Goal: Information Seeking & Learning: Find specific fact

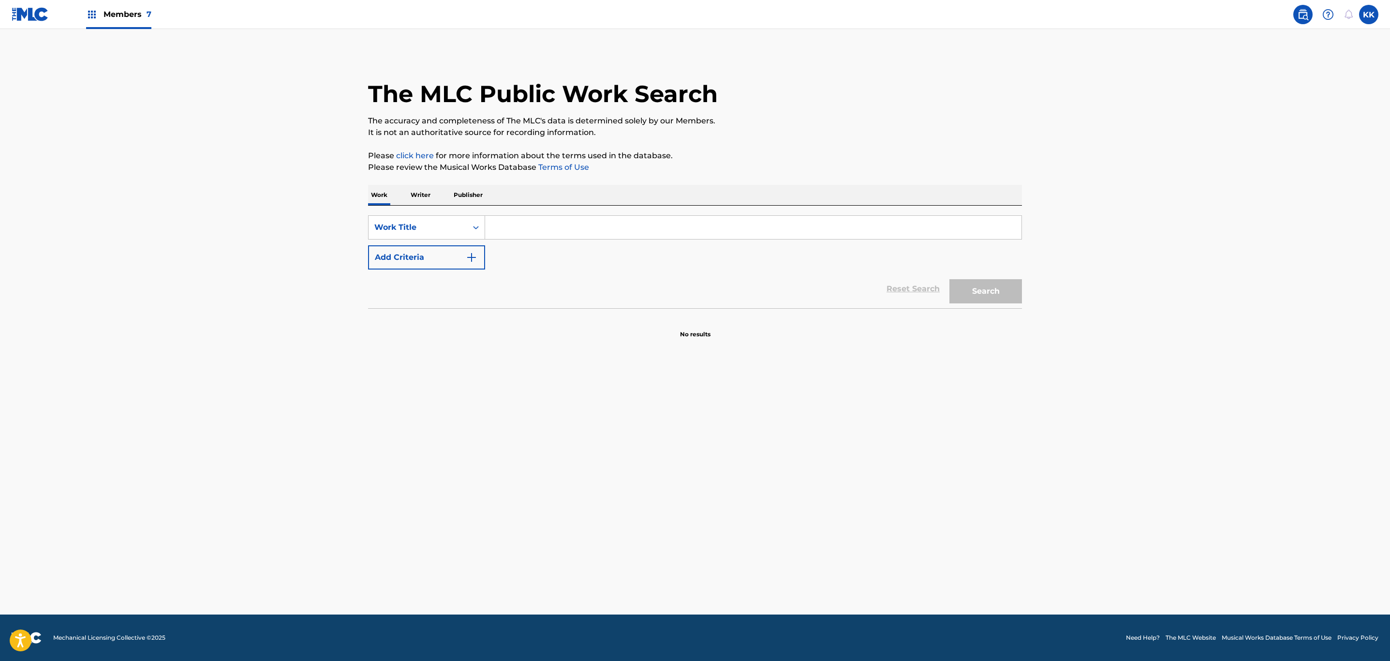
click at [537, 223] on input "Search Form" at bounding box center [753, 227] width 536 height 23
paste input "HEAVEN OVER OUR HEADS"
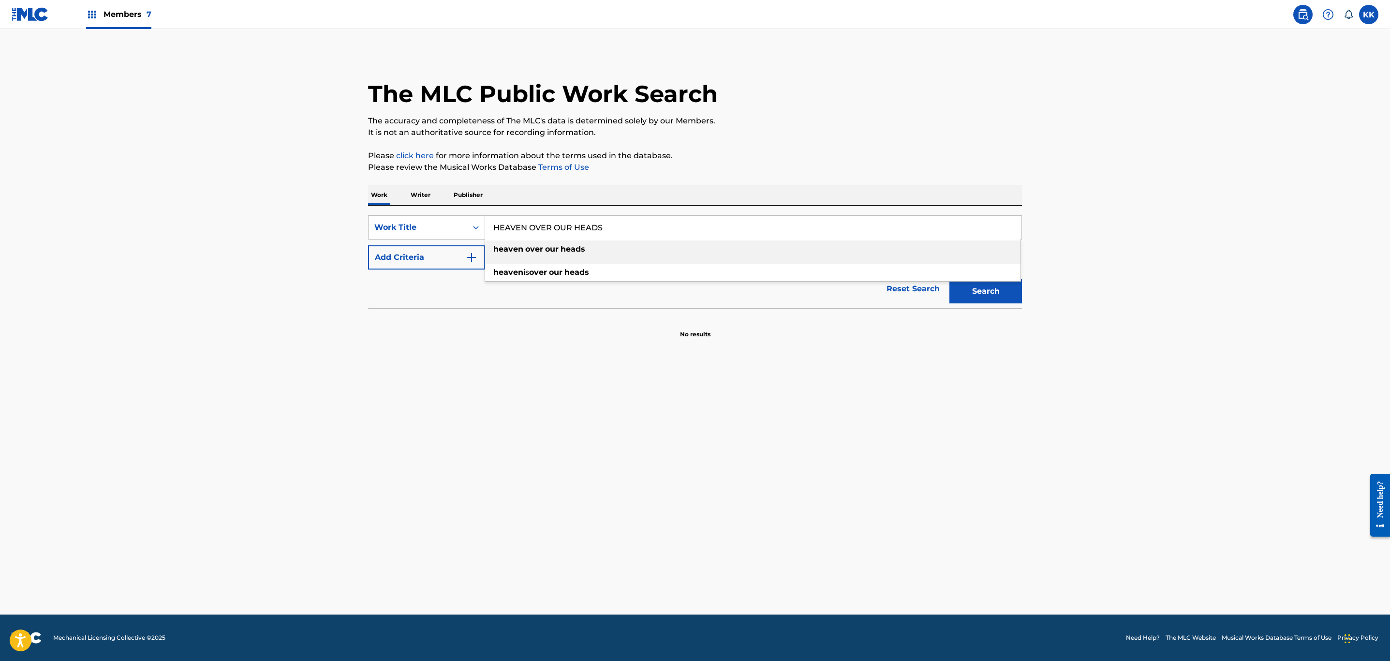
click at [540, 254] on div "heaven over our heads" at bounding box center [752, 248] width 535 height 17
type input "heaven over our heads"
click at [464, 254] on button "Add Criteria" at bounding box center [426, 257] width 117 height 24
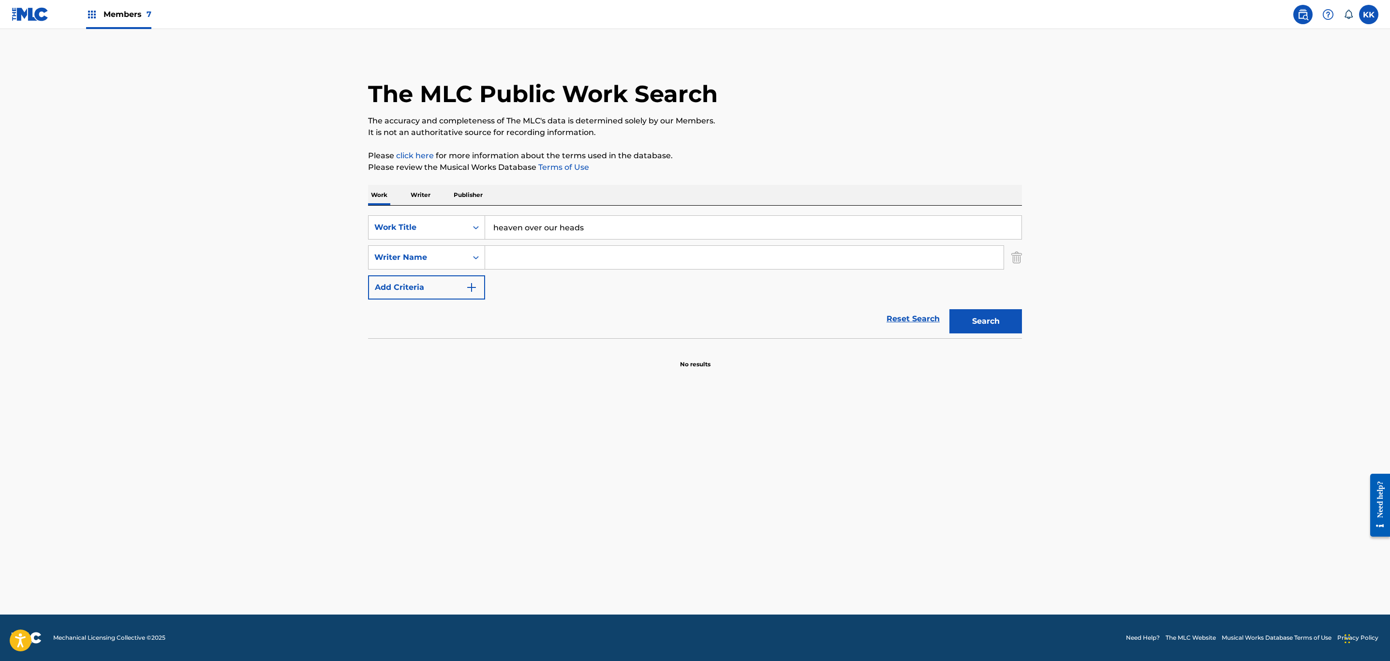
click at [534, 263] on input "Search Form" at bounding box center [744, 257] width 518 height 23
type input "PETERING"
click at [949, 309] on button "Search" at bounding box center [985, 321] width 73 height 24
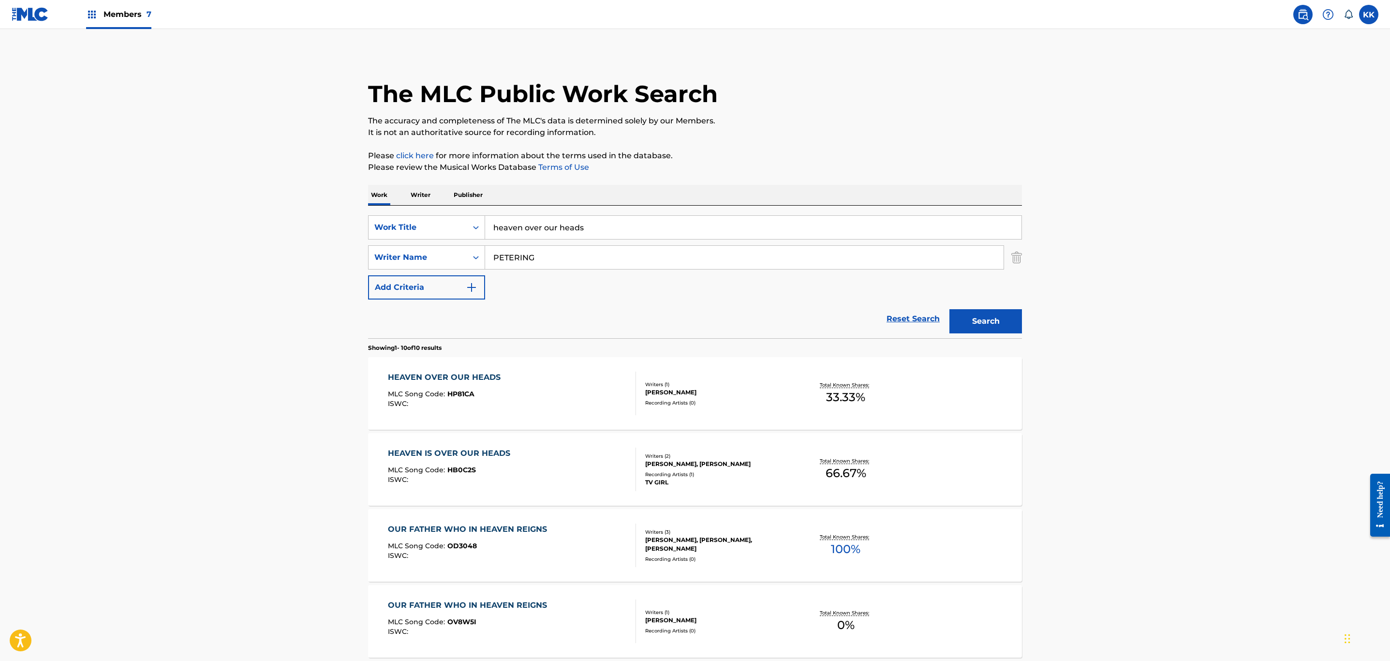
click at [543, 411] on div "HEAVEN OVER OUR HEADS MLC Song Code : HP81CA ISWC :" at bounding box center [512, 393] width 249 height 44
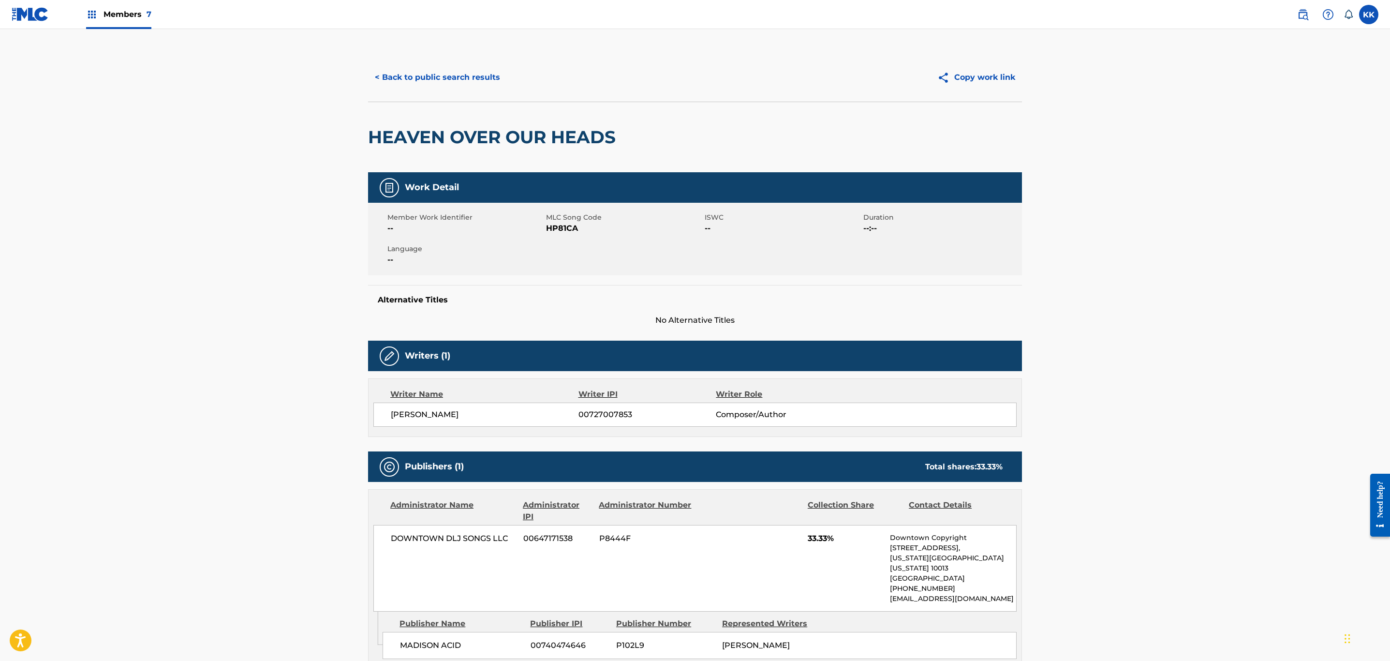
click at [462, 83] on button "< Back to public search results" at bounding box center [437, 77] width 139 height 24
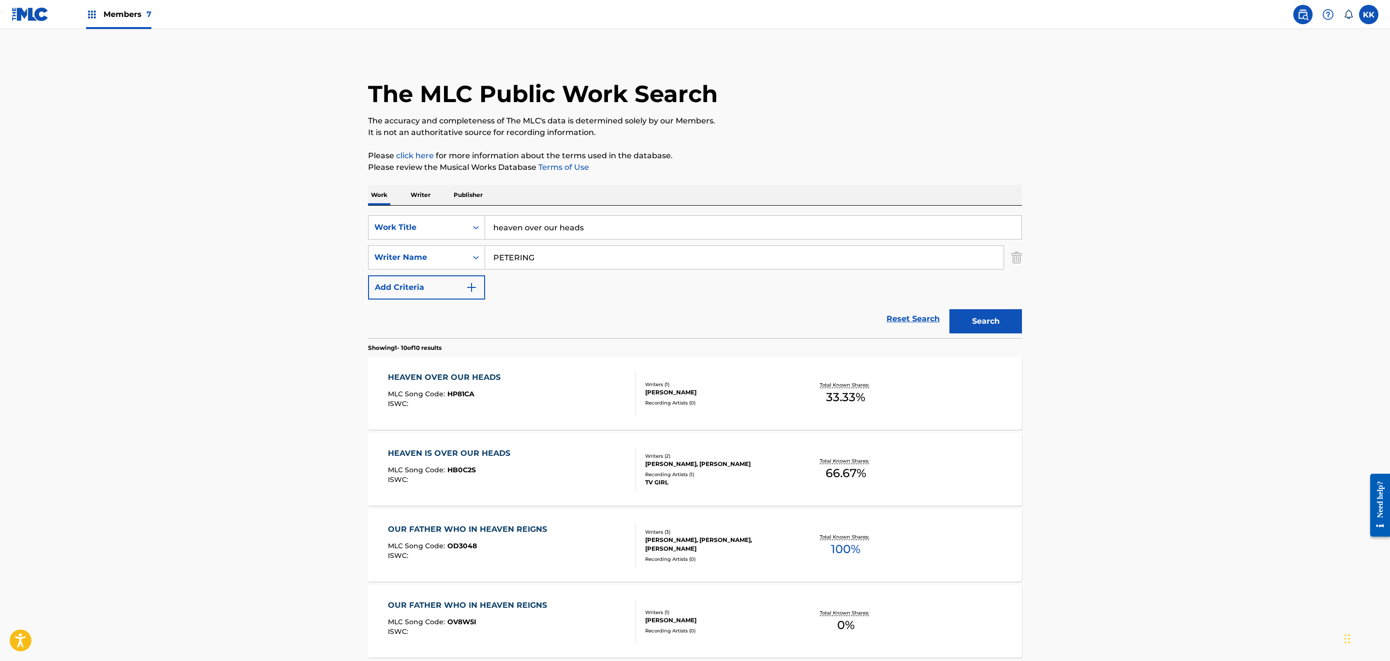
click at [530, 475] on div "HEAVEN IS OVER OUR HEADS MLC Song Code : HB0C2S ISWC :" at bounding box center [512, 469] width 249 height 44
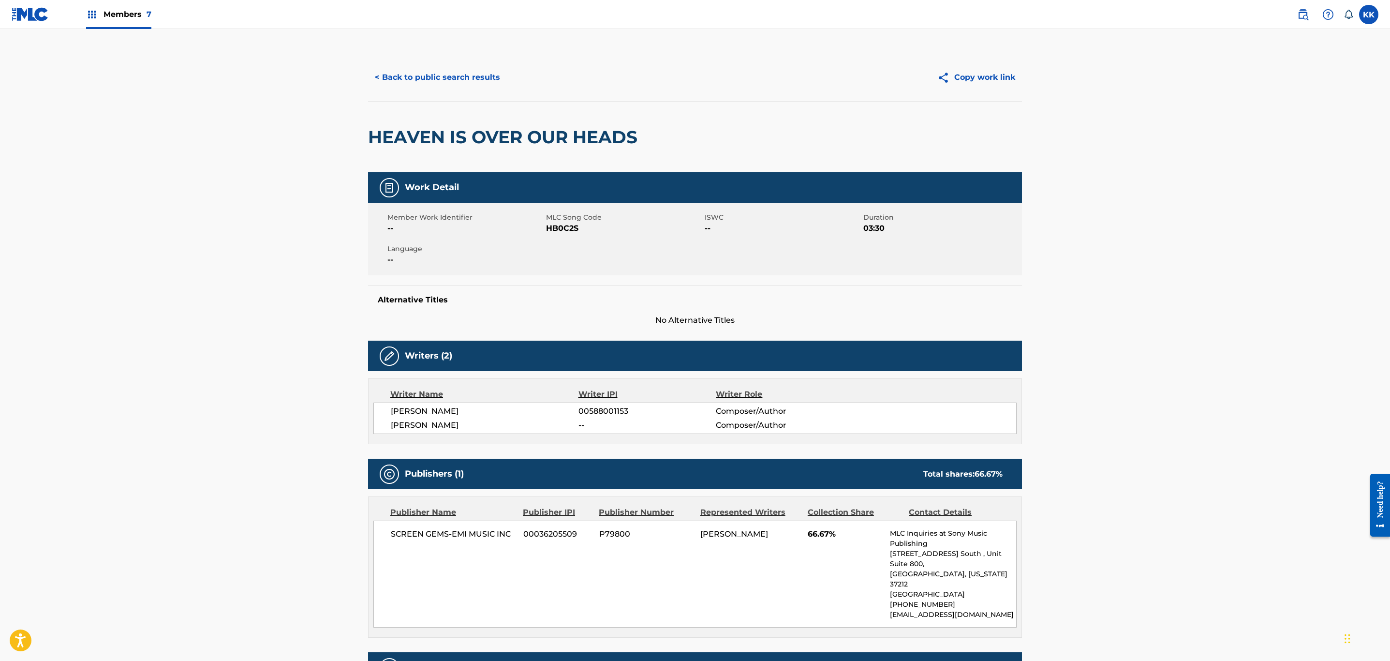
click at [435, 71] on button "< Back to public search results" at bounding box center [437, 77] width 139 height 24
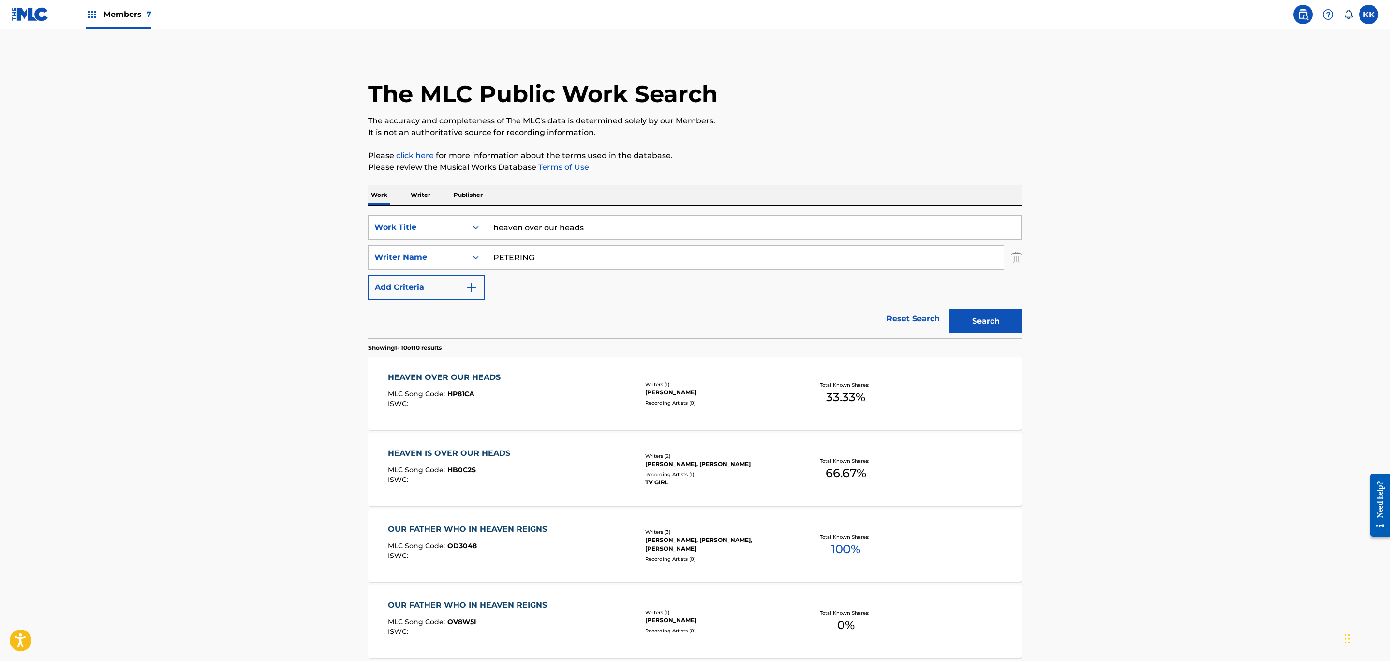
drag, startPoint x: 623, startPoint y: 238, endPoint x: 251, endPoint y: 192, distance: 374.2
click at [252, 192] on main "The MLC Public Work Search The accuracy and completeness of The MLC's data is d…" at bounding box center [695, 596] width 1390 height 1134
paste input "(DO THE) ACT LIKE YOU NEVER MET ME"
type input "(DO THE) ACT LIKE YOU NEVER MET ME"
click at [949, 309] on button "Search" at bounding box center [985, 321] width 73 height 24
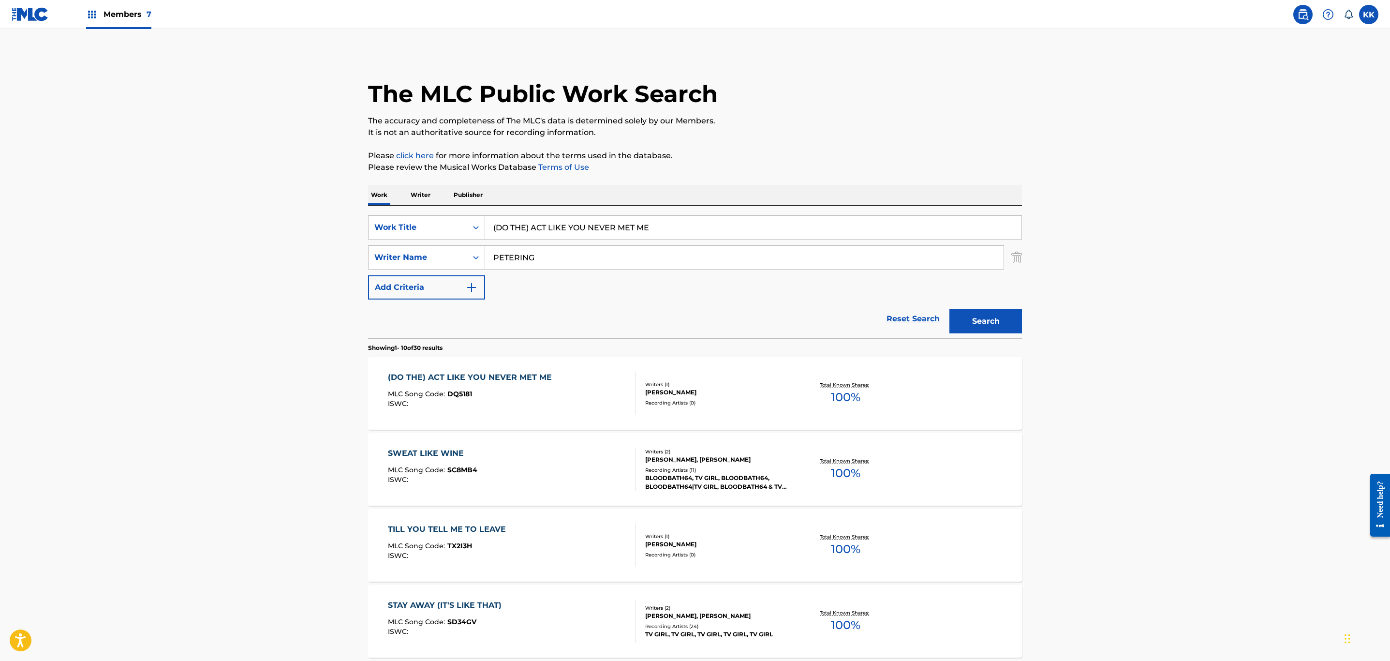
click at [573, 403] on div "(DO THE) ACT LIKE YOU NEVER MET ME MLC Song Code : DQ5181 ISWC :" at bounding box center [512, 393] width 249 height 44
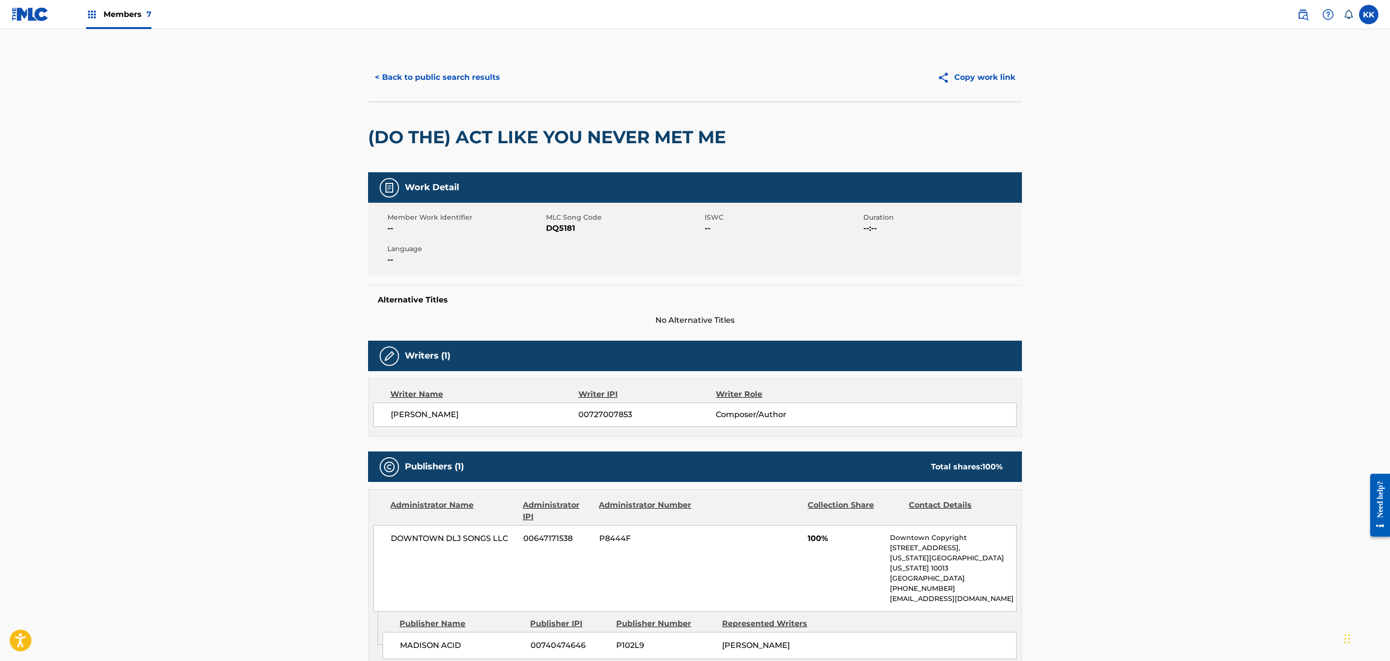
click at [566, 228] on span "DQ5181" at bounding box center [624, 228] width 156 height 12
copy span "DQ5181"
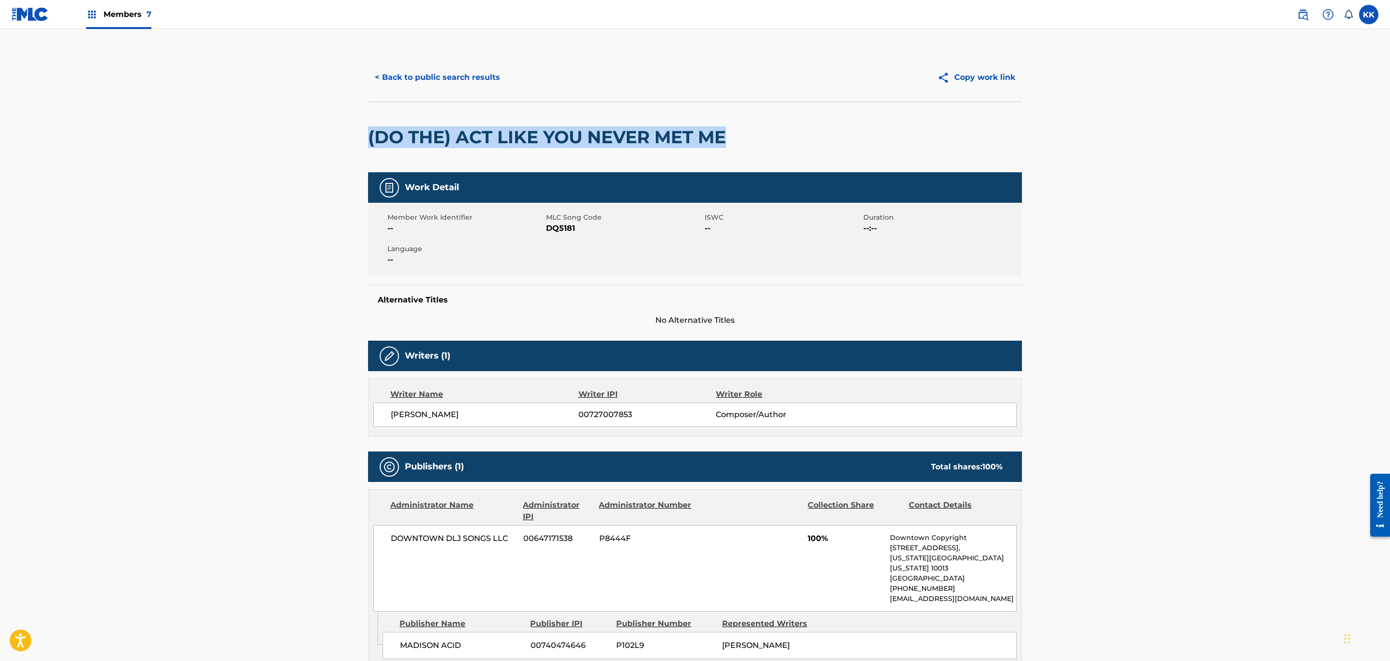
drag, startPoint x: 737, startPoint y: 137, endPoint x: 338, endPoint y: 151, distance: 398.7
click at [338, 151] on main "< Back to public search results Copy work link (DO THE) ACT LIKE YOU NEVER MET …" at bounding box center [695, 392] width 1390 height 726
copy h2 "(DO THE) ACT LIKE YOU NEVER MET ME"
click at [560, 229] on span "DQ5181" at bounding box center [624, 228] width 156 height 12
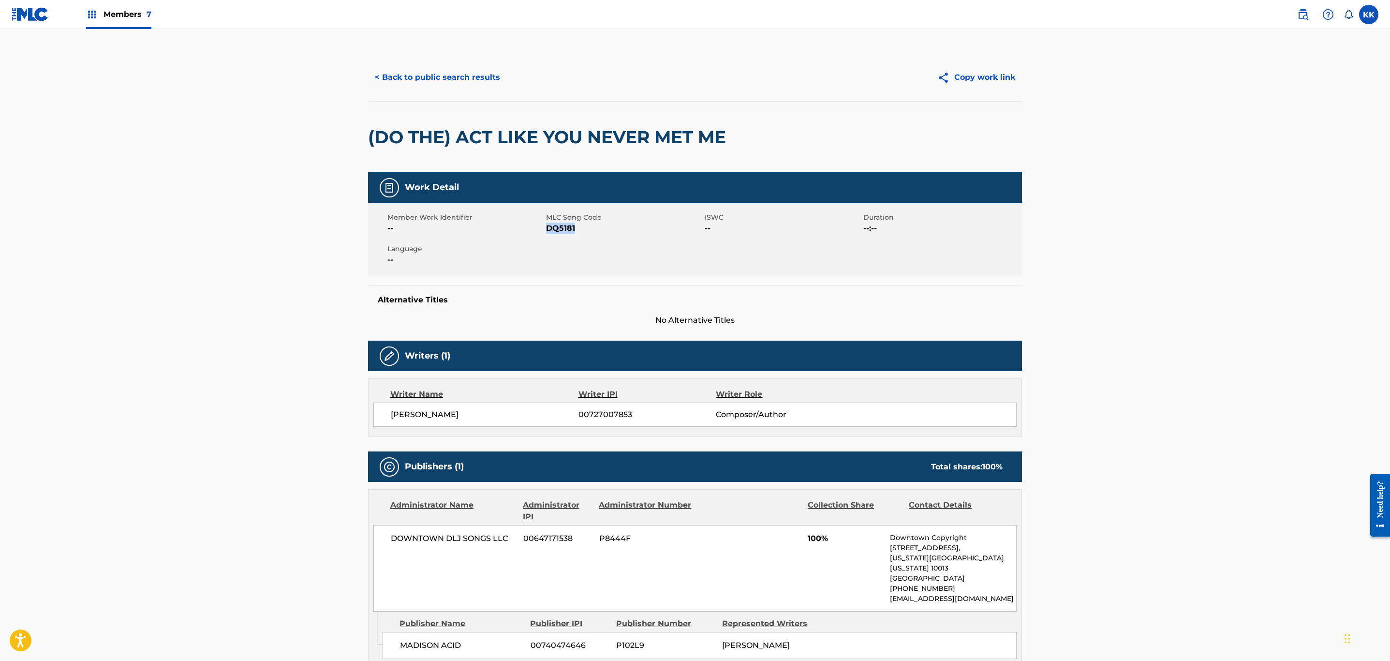
copy span "DQ5181"
click at [397, 70] on button "< Back to public search results" at bounding box center [437, 77] width 139 height 24
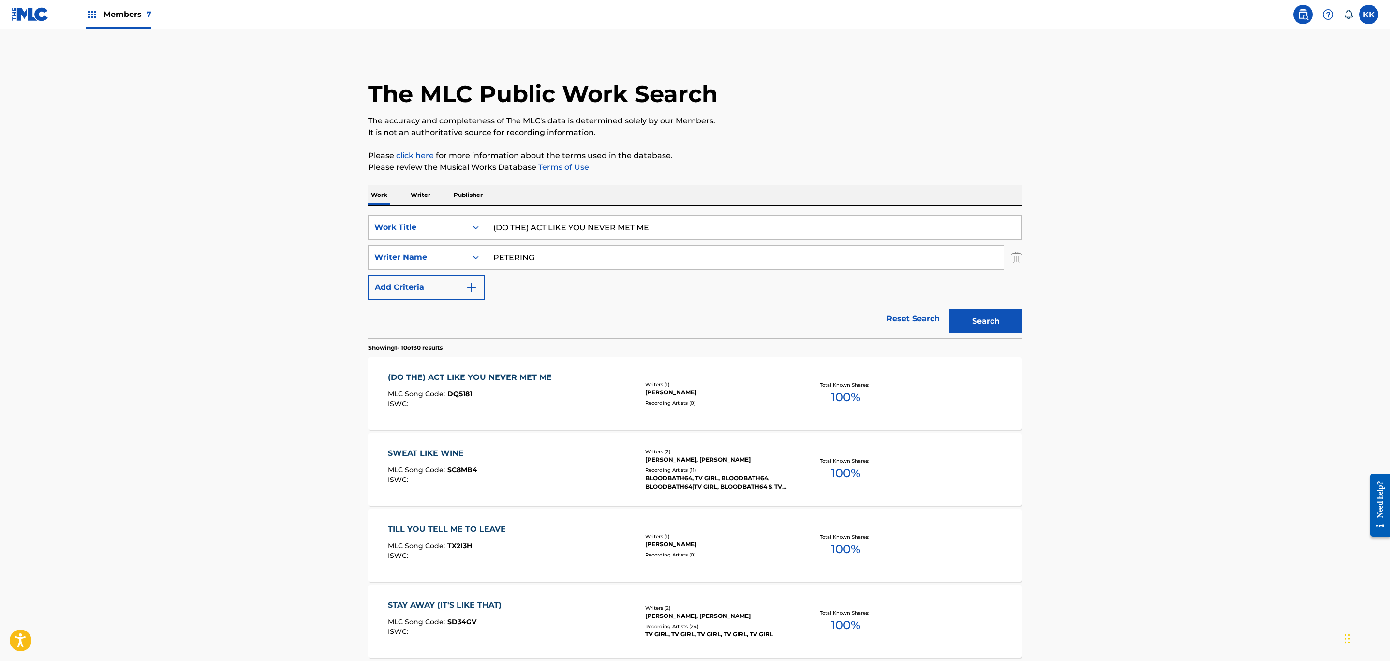
drag, startPoint x: 674, startPoint y: 227, endPoint x: 219, endPoint y: 206, distance: 455.0
click at [220, 205] on main "The MLC Public Work Search The accuracy and completeness of The MLC's data is d…" at bounding box center [695, 598] width 1390 height 1138
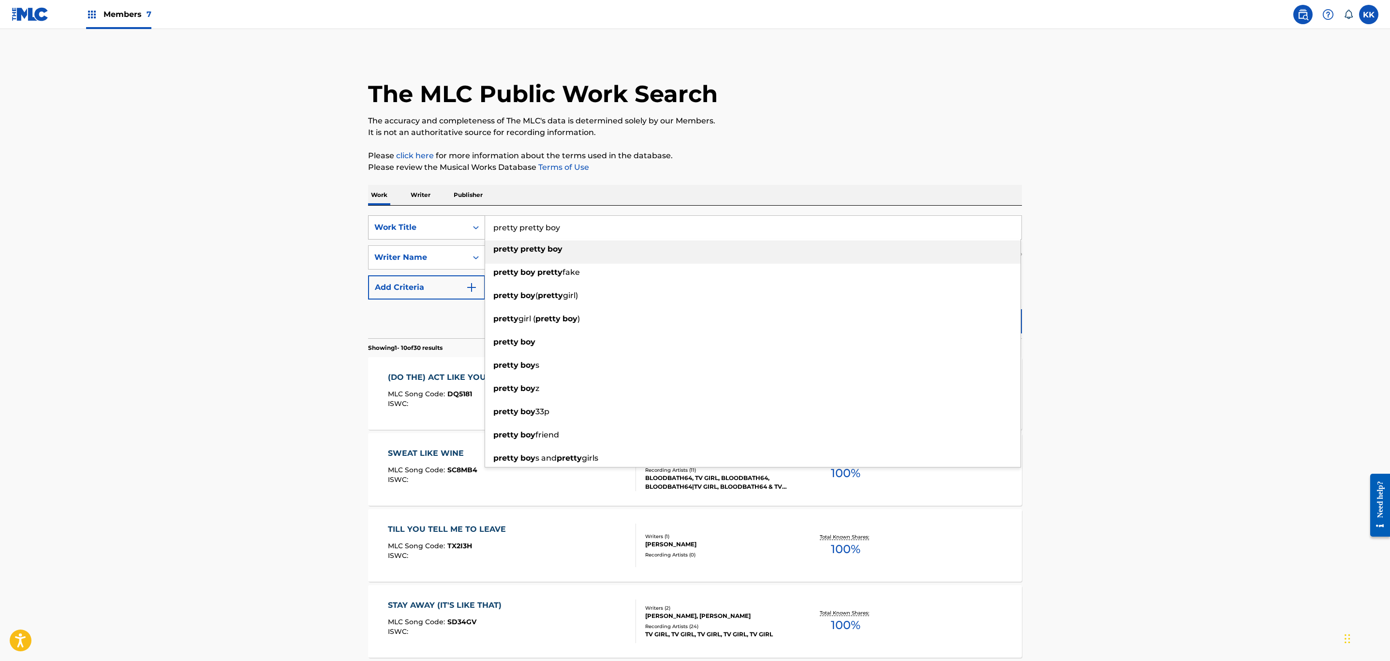
drag, startPoint x: 518, startPoint y: 228, endPoint x: 418, endPoint y: 230, distance: 99.6
click at [418, 230] on div "SearchWithCriteriaaf157645-c953-4e3f-a74b-86da23978b31 Work Title pretty pretty…" at bounding box center [695, 227] width 654 height 24
type input "pretty boy"
click at [969, 155] on p "Please click here for more information about the terms used in the database." at bounding box center [695, 156] width 654 height 12
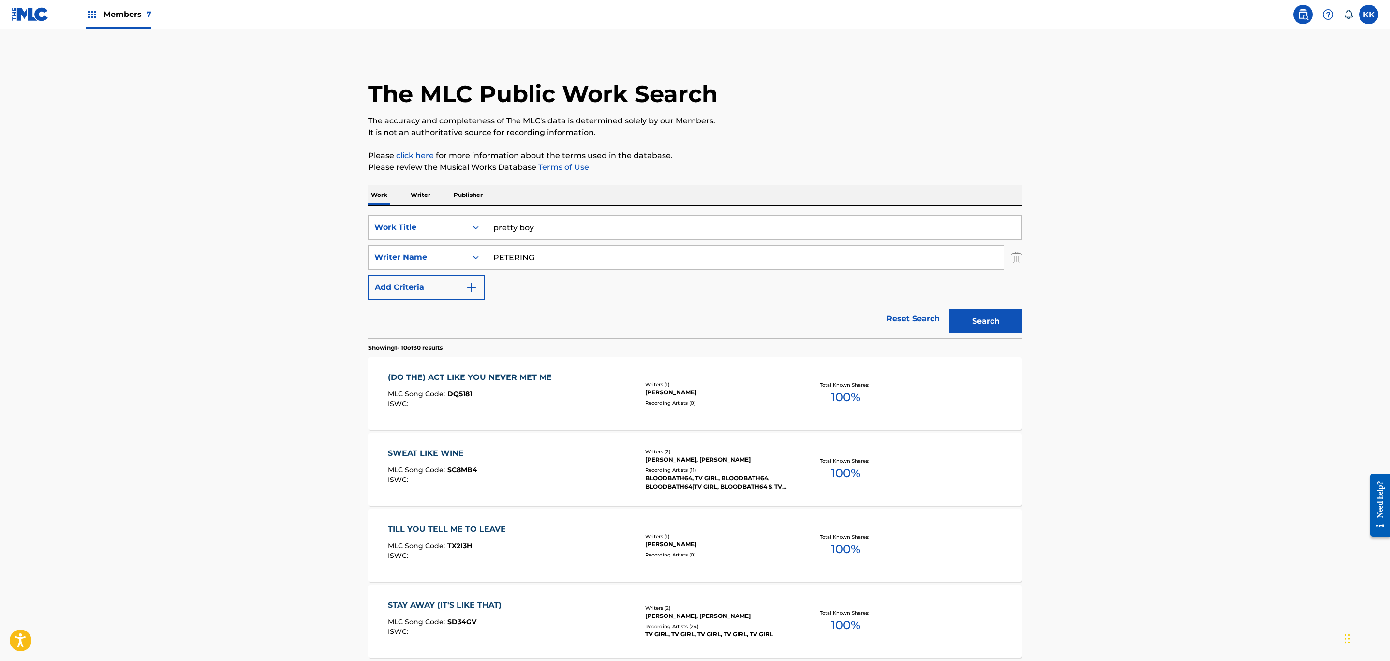
click at [985, 321] on button "Search" at bounding box center [985, 321] width 73 height 24
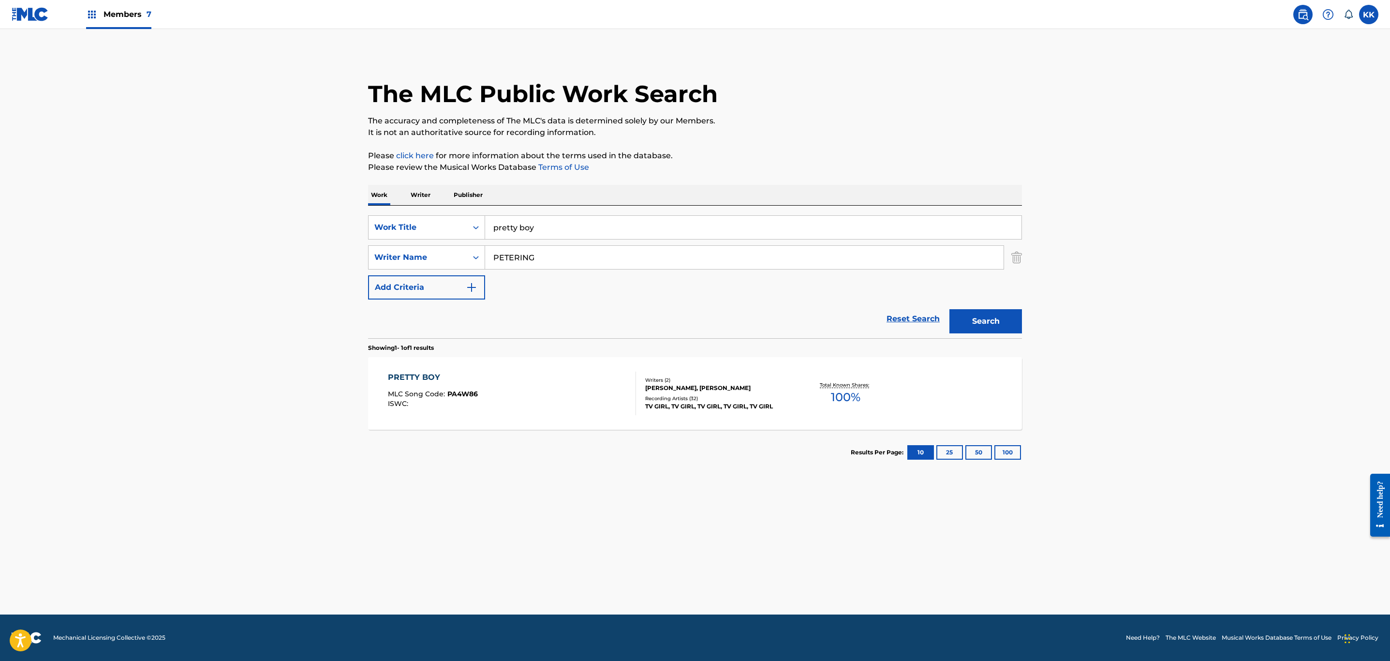
click at [510, 391] on div "PRETTY BOY MLC Song Code : PA4W86 ISWC :" at bounding box center [512, 393] width 249 height 44
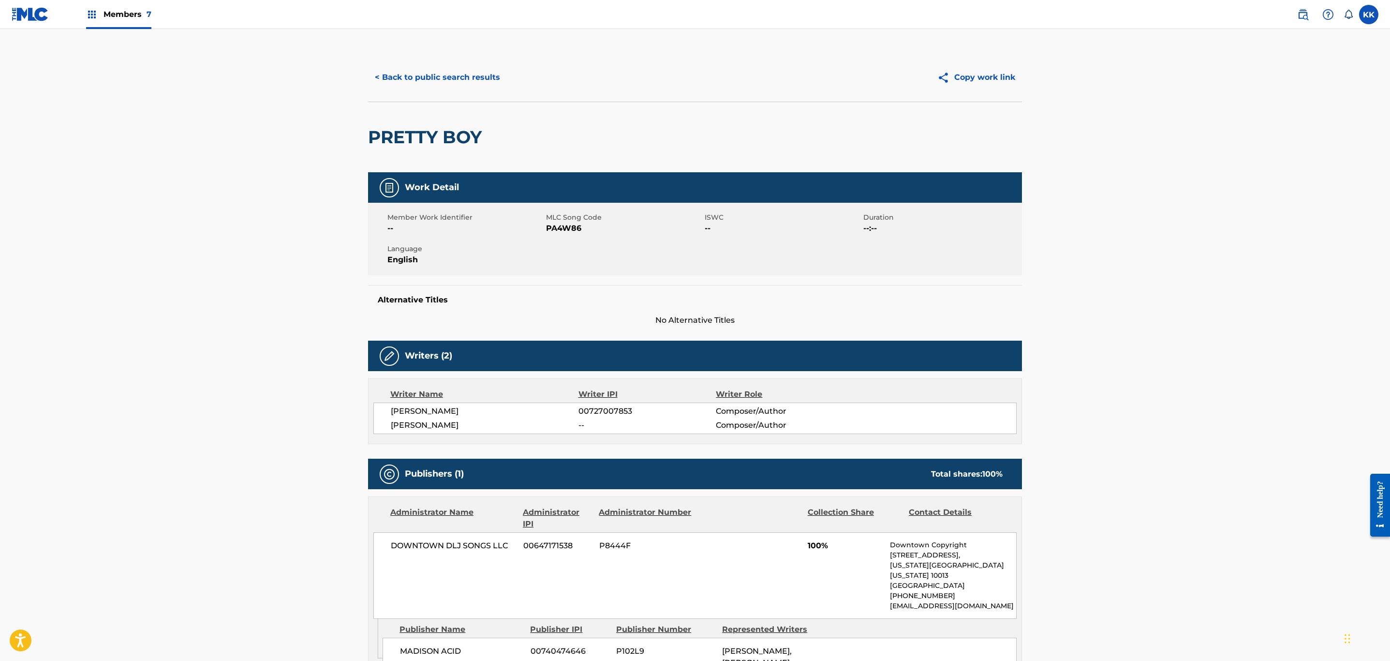
click at [443, 78] on button "< Back to public search results" at bounding box center [437, 77] width 139 height 24
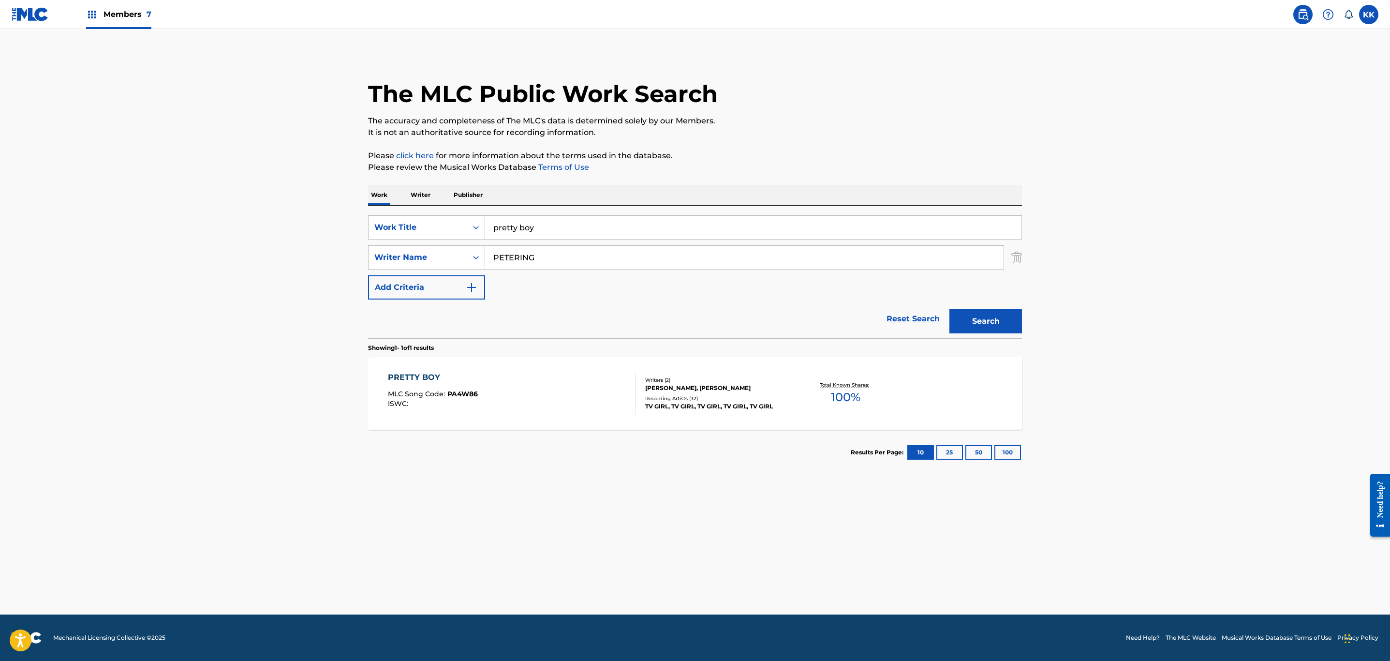
drag, startPoint x: 566, startPoint y: 222, endPoint x: 285, endPoint y: 228, distance: 281.5
click at [285, 228] on main "The MLC Public Work Search The accuracy and completeness of The MLC's data is d…" at bounding box center [695, 321] width 1390 height 585
type input "it almost worked"
click at [615, 249] on div "it almost worked" at bounding box center [752, 248] width 535 height 17
click at [1017, 318] on button "Search" at bounding box center [985, 321] width 73 height 24
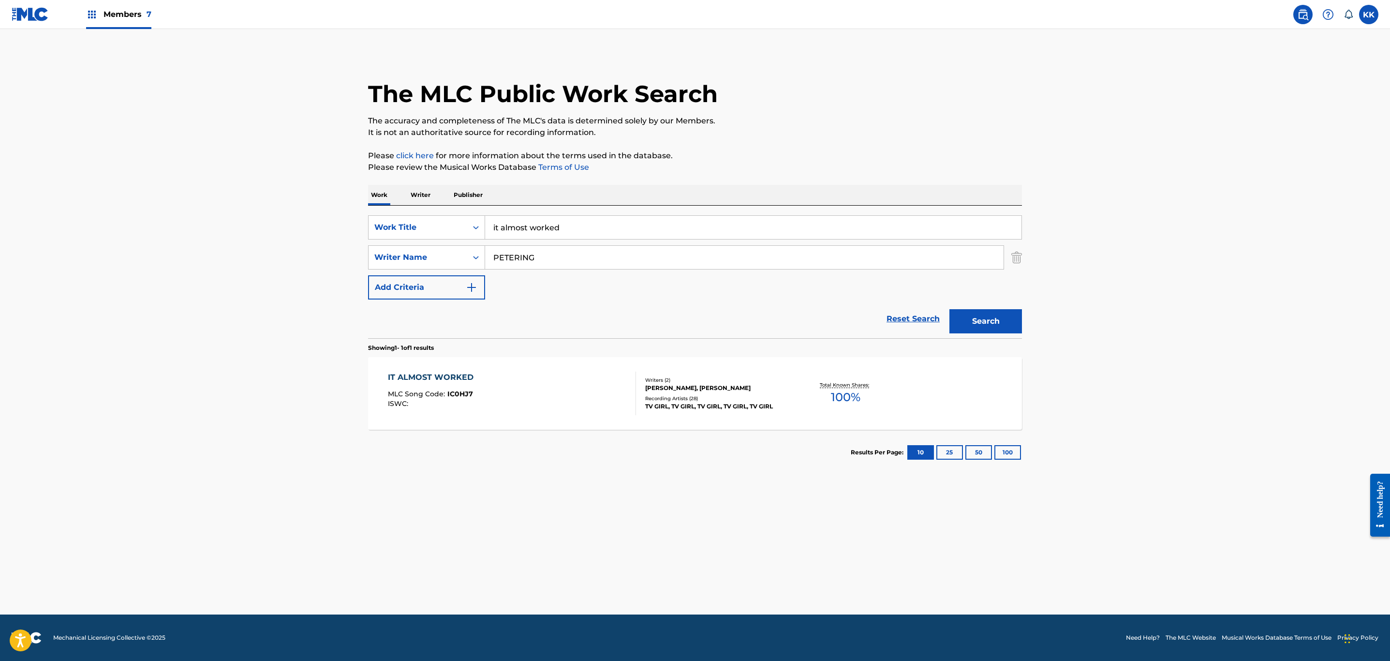
click at [537, 399] on div "IT ALMOST WORKED MLC Song Code : IC0HJ7 ISWC :" at bounding box center [512, 393] width 249 height 44
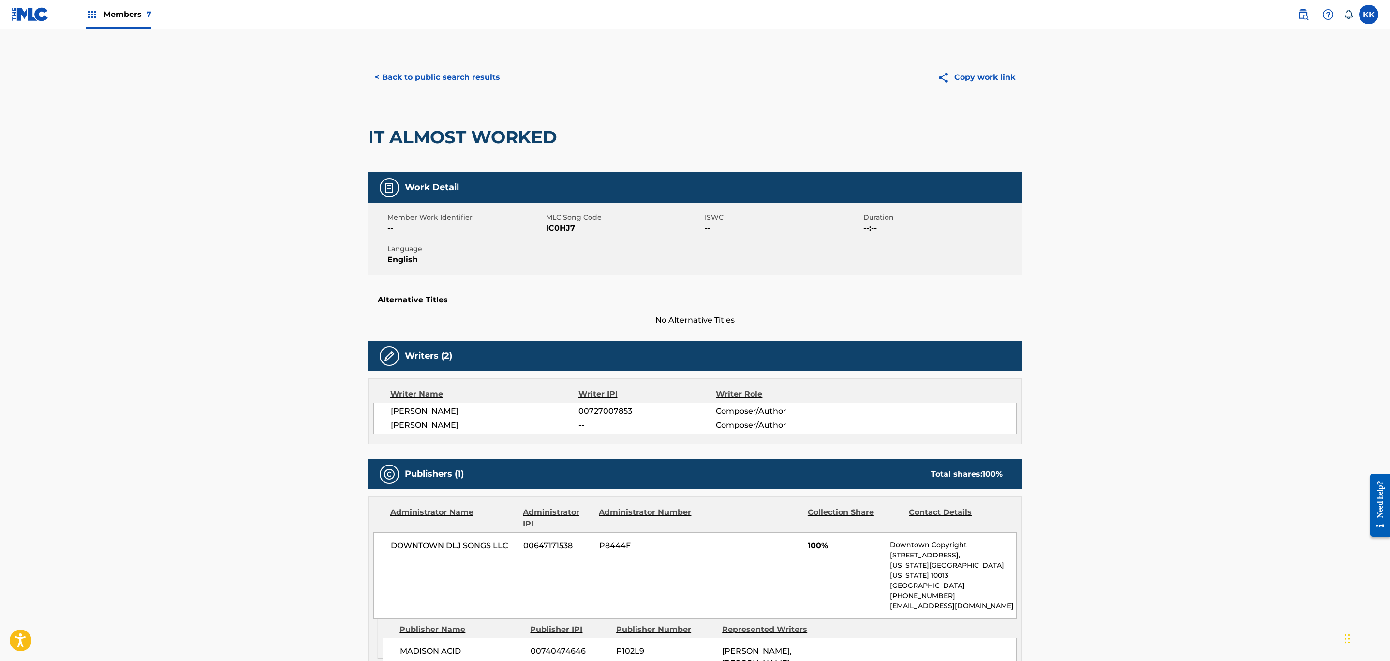
click at [492, 80] on button "< Back to public search results" at bounding box center [437, 77] width 139 height 24
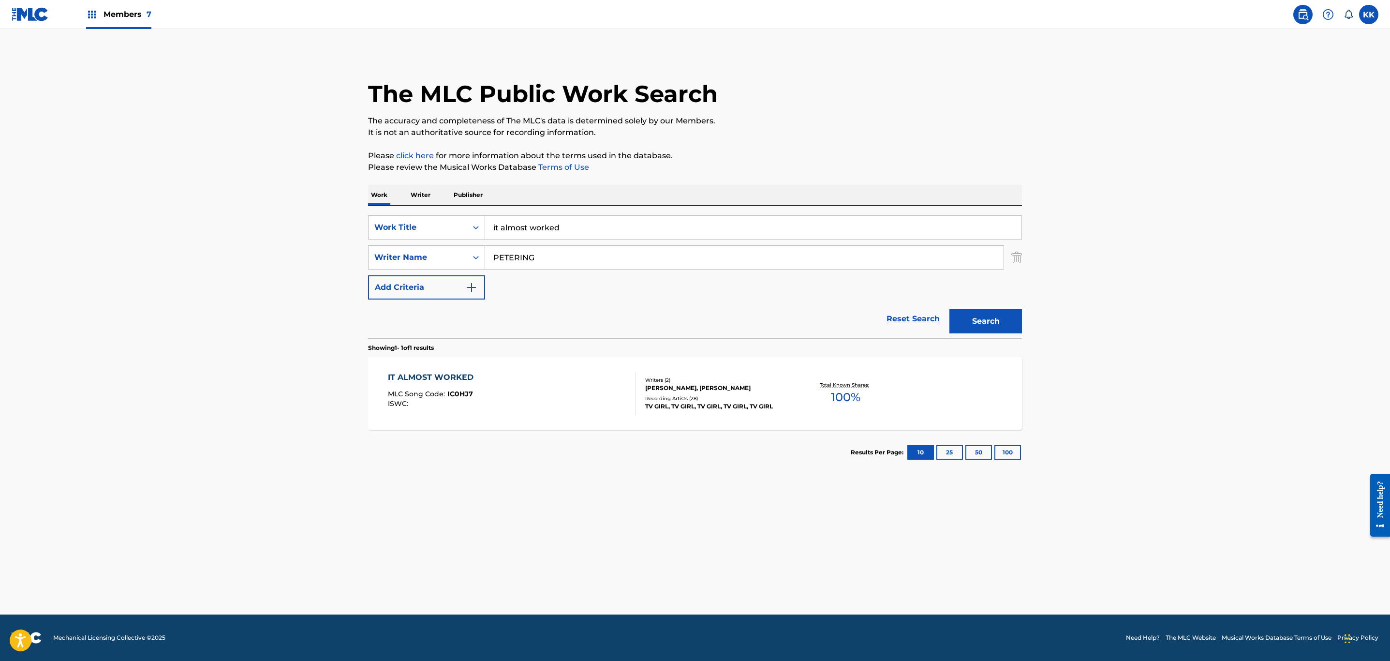
drag, startPoint x: 593, startPoint y: 221, endPoint x: 236, endPoint y: 231, distance: 357.0
click at [236, 231] on main "The MLC Public Work Search The accuracy and completeness of The MLC's data is d…" at bounding box center [695, 321] width 1390 height 585
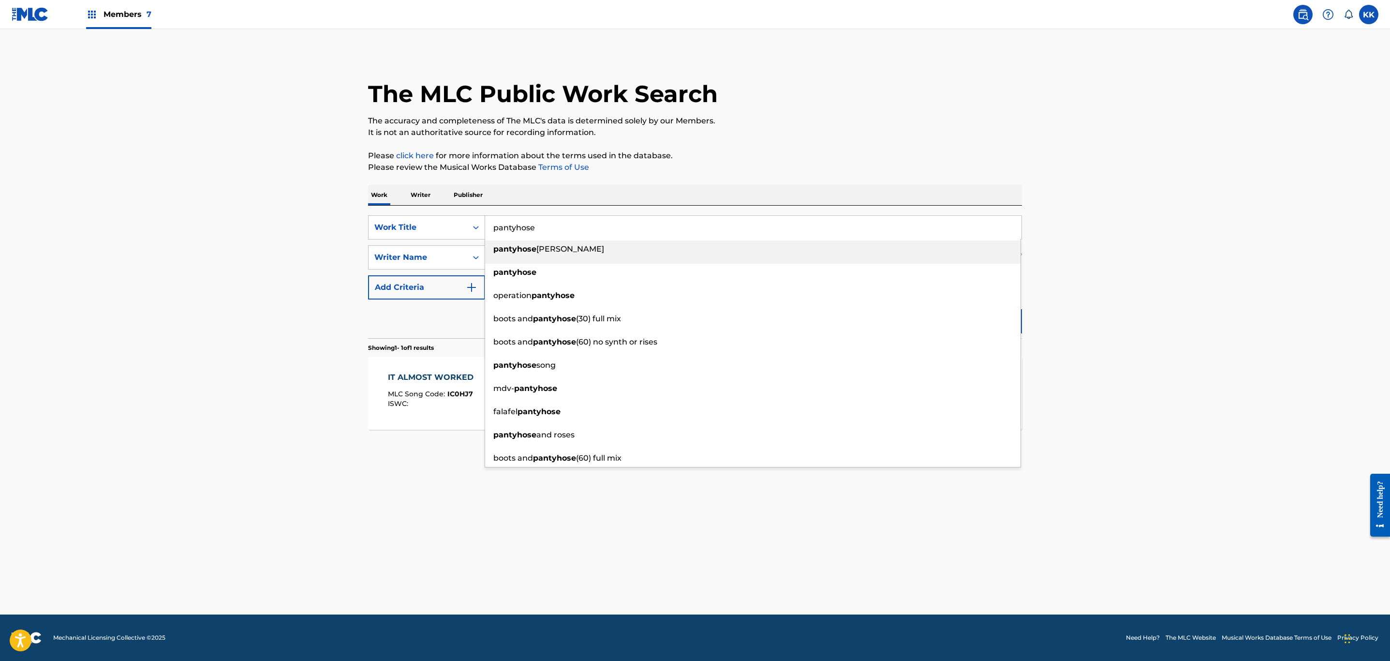
type input "pantyhose"
click at [817, 151] on p "Please click here for more information about the terms used in the database." at bounding box center [695, 156] width 654 height 12
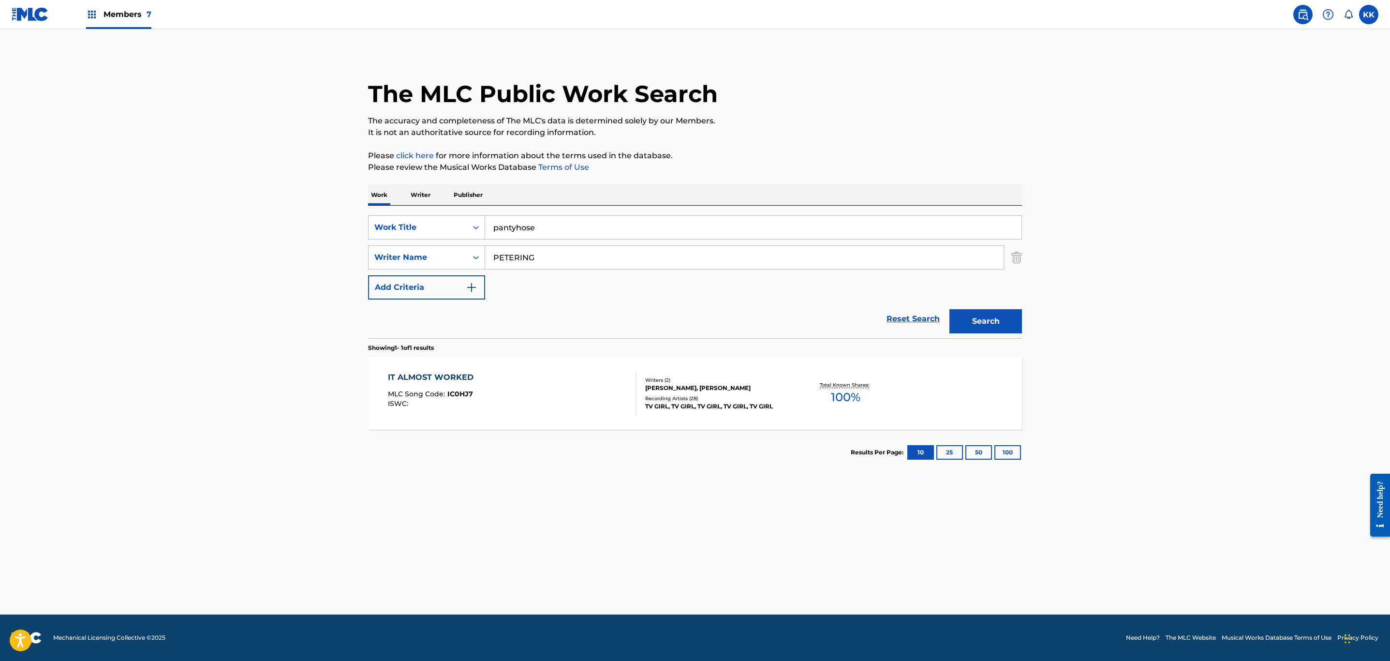
click at [985, 318] on button "Search" at bounding box center [985, 321] width 73 height 24
click at [545, 389] on div "PANTYHOSE MLC Song Code : PF1G4U ISWC :" at bounding box center [512, 393] width 249 height 44
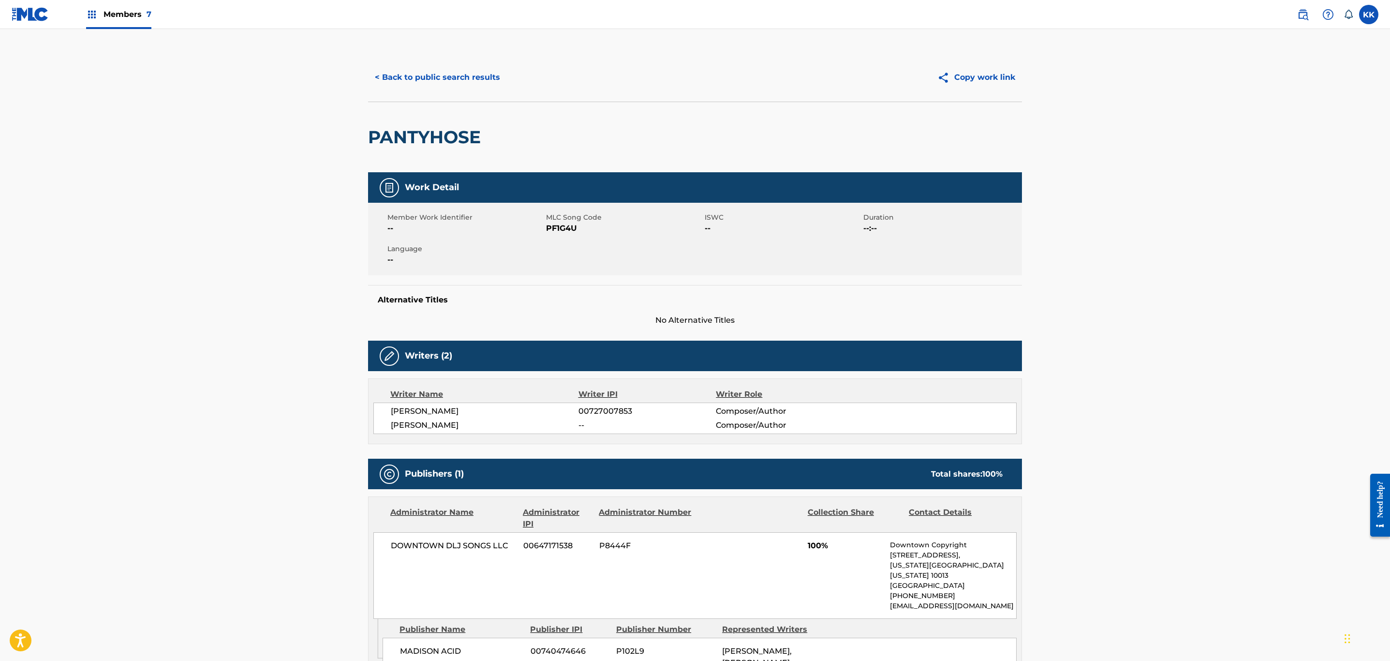
click at [434, 74] on button "< Back to public search results" at bounding box center [437, 77] width 139 height 24
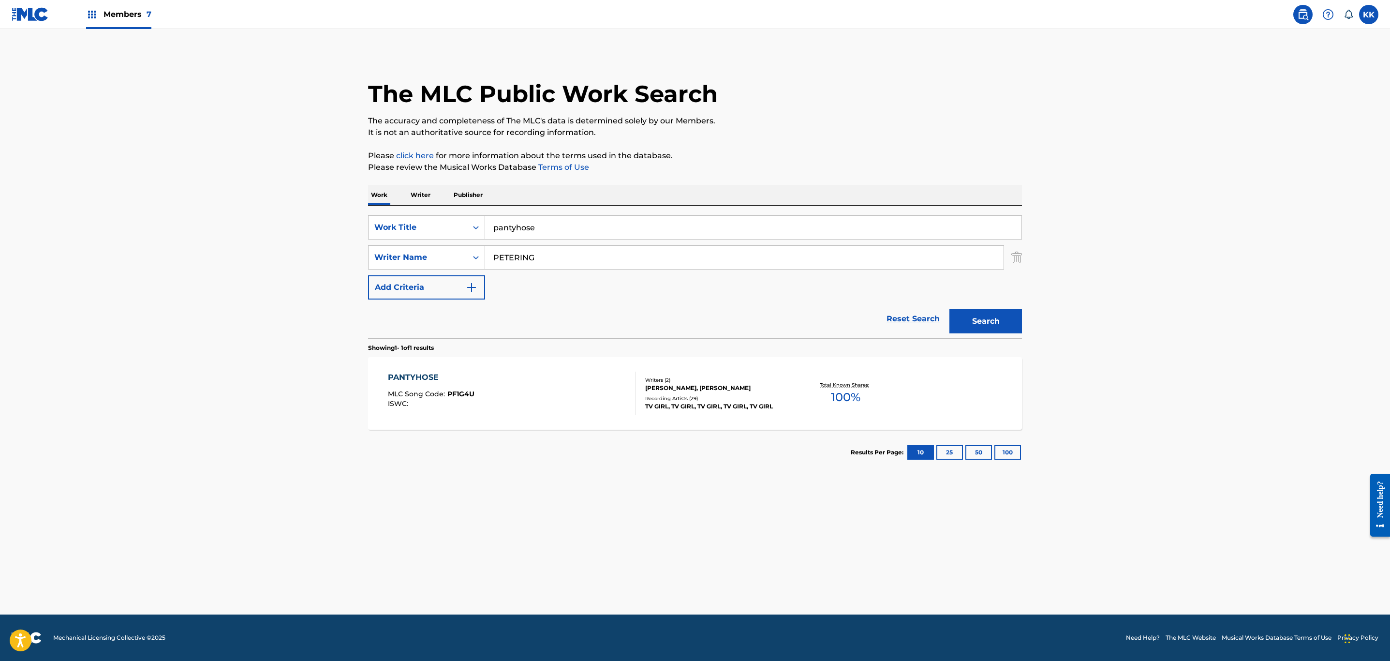
drag, startPoint x: 587, startPoint y: 228, endPoint x: 247, endPoint y: 269, distance: 342.3
click at [247, 269] on main "The MLC Public Work Search The accuracy and completeness of The MLC's data is d…" at bounding box center [695, 321] width 1390 height 585
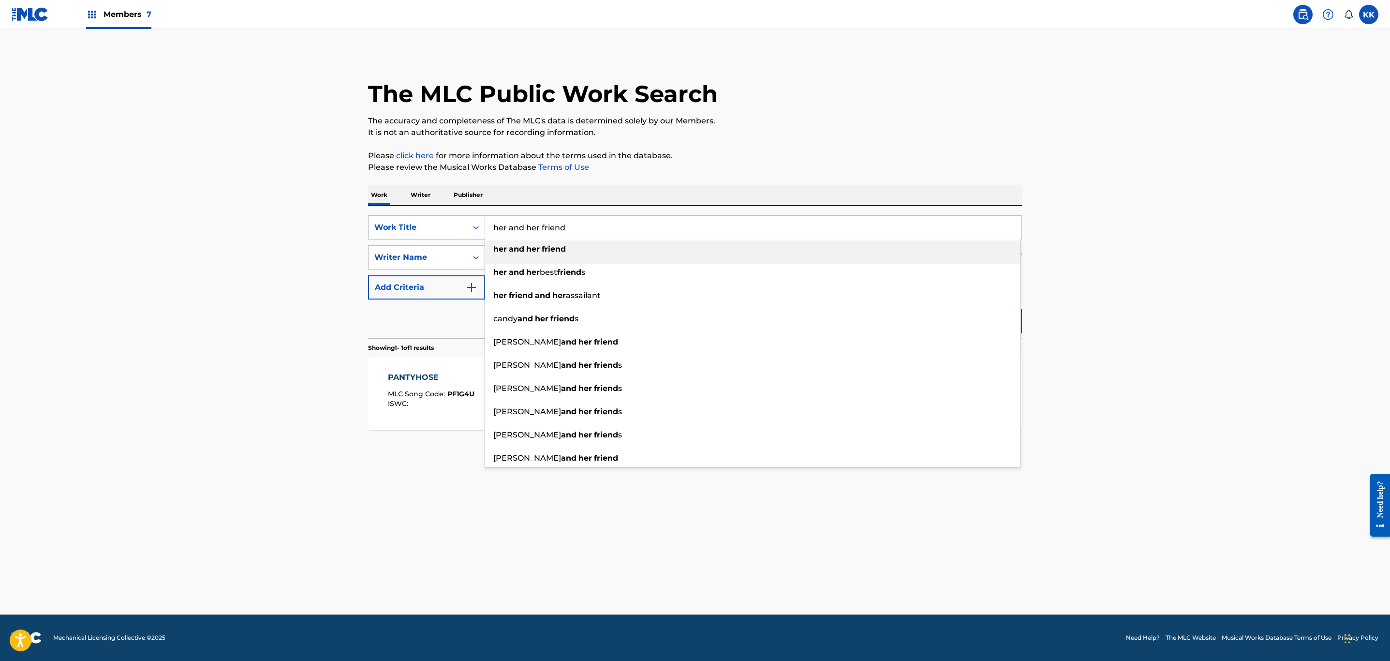
type input "her and her friend"
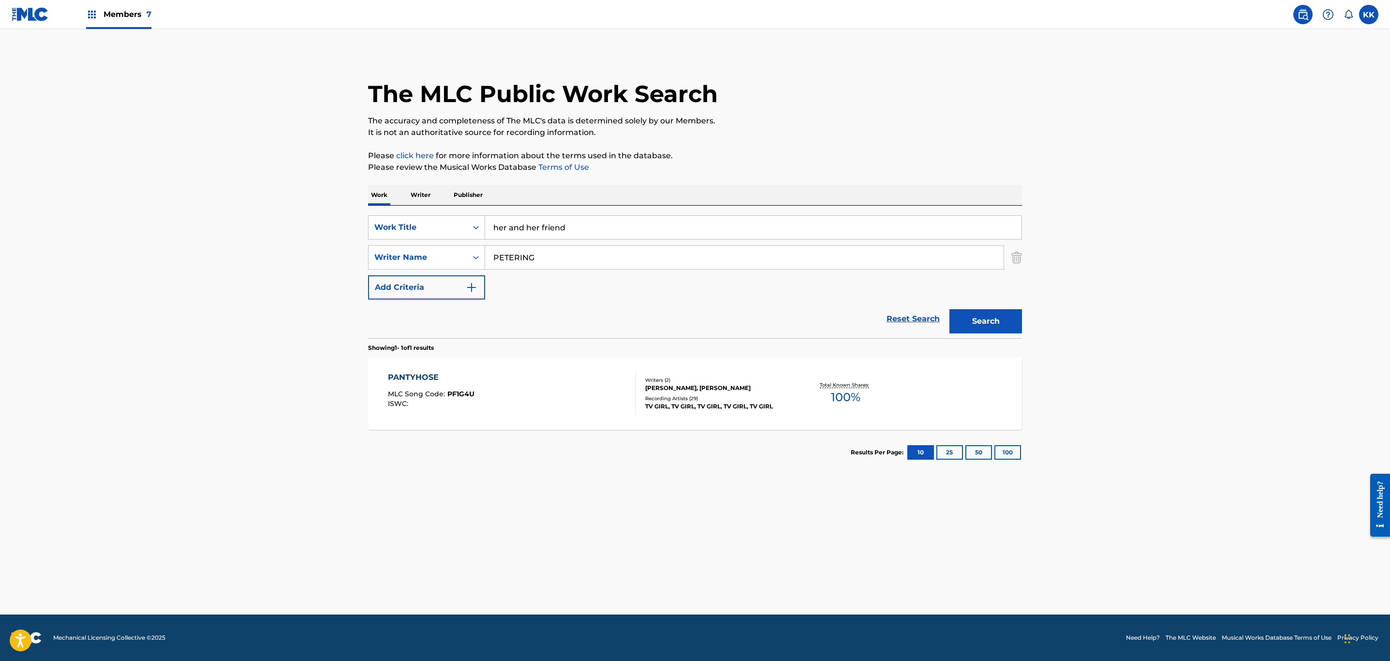
click at [992, 136] on p "It is not an authoritative source for recording information." at bounding box center [695, 133] width 654 height 12
click at [985, 322] on button "Search" at bounding box center [985, 321] width 73 height 24
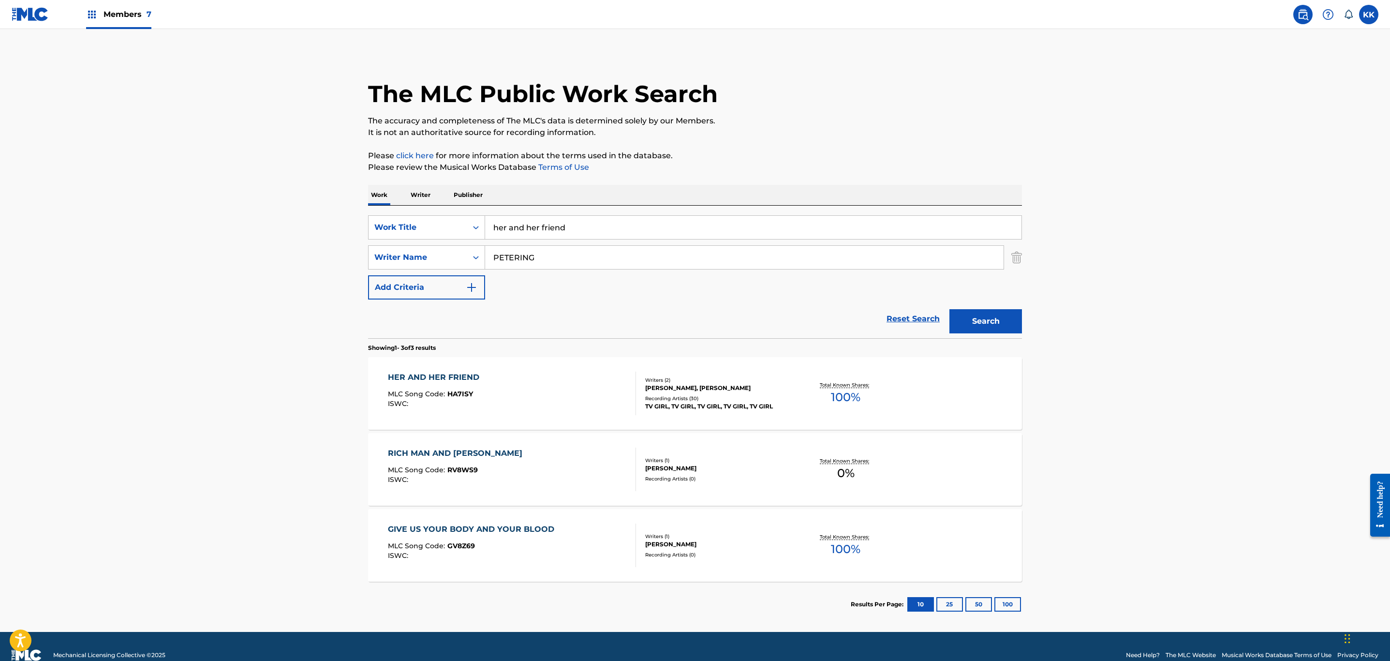
click at [587, 382] on div "HER AND HER FRIEND MLC Song Code : HA7ISY ISWC :" at bounding box center [512, 393] width 249 height 44
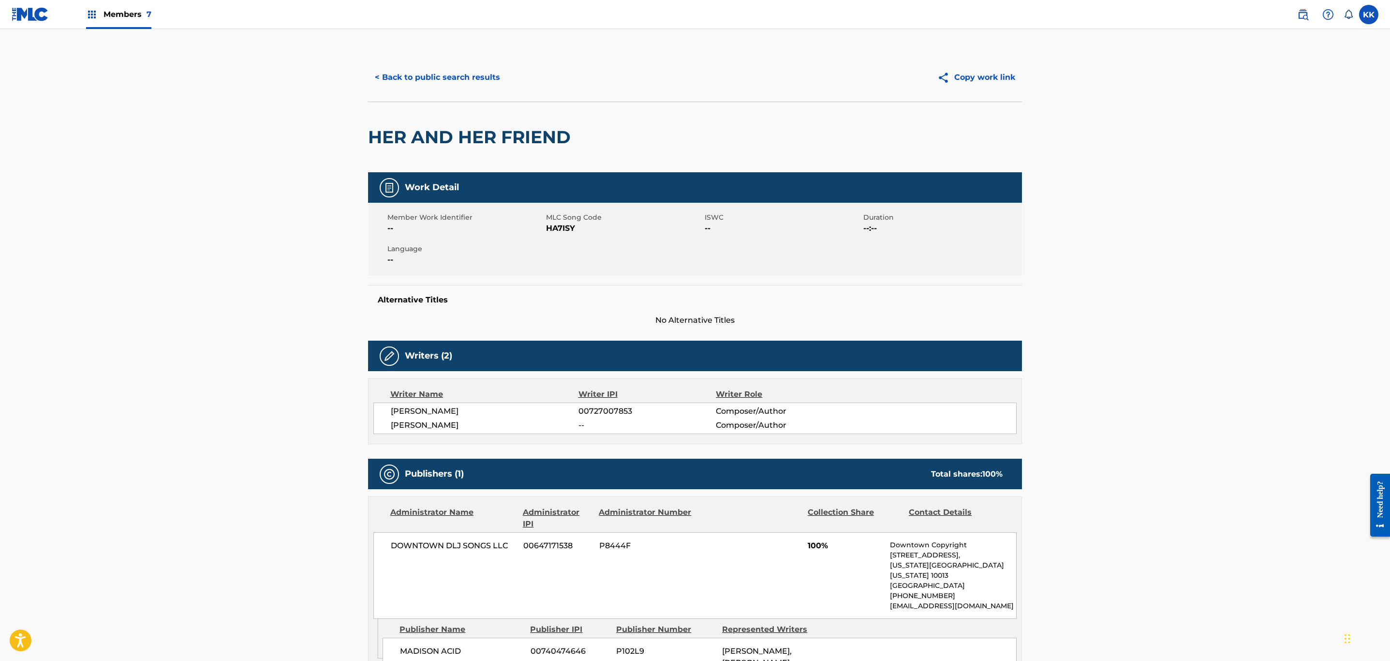
click at [418, 73] on button "< Back to public search results" at bounding box center [437, 77] width 139 height 24
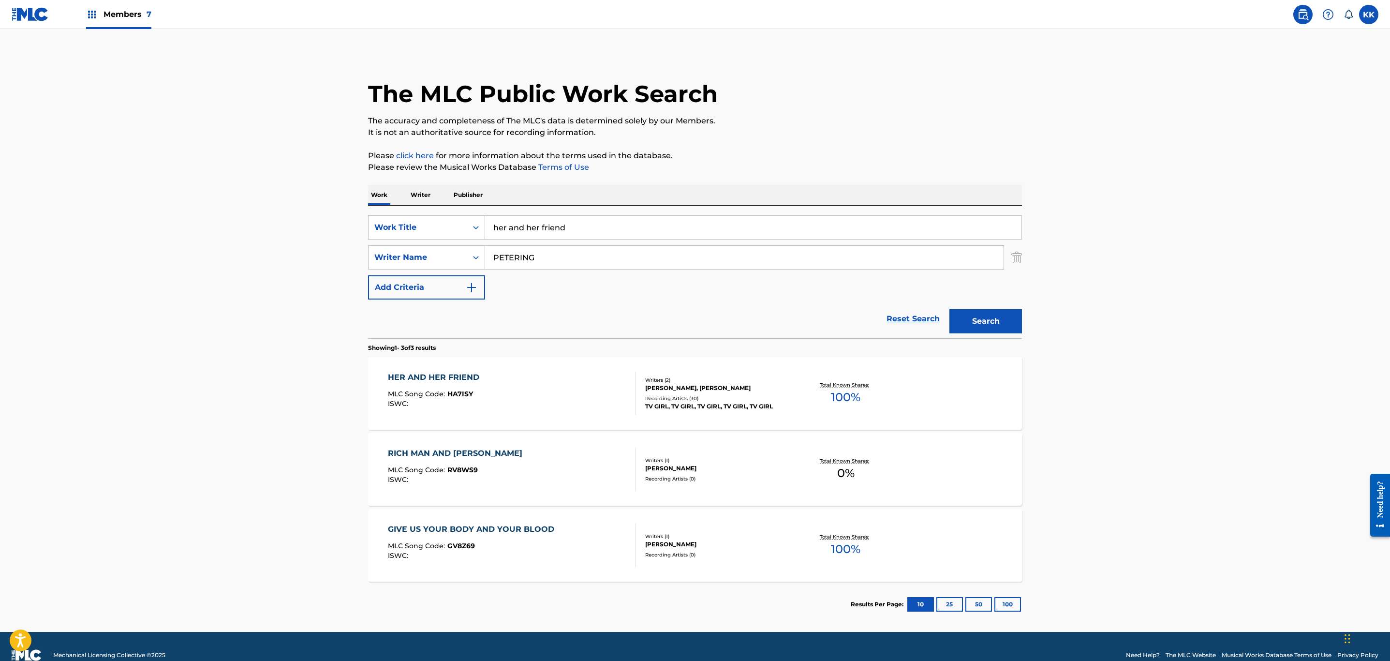
drag, startPoint x: 605, startPoint y: 223, endPoint x: 212, endPoint y: 223, distance: 392.6
click at [224, 223] on main "The MLC Public Work Search The accuracy and completeness of The MLC's data is d…" at bounding box center [695, 330] width 1390 height 602
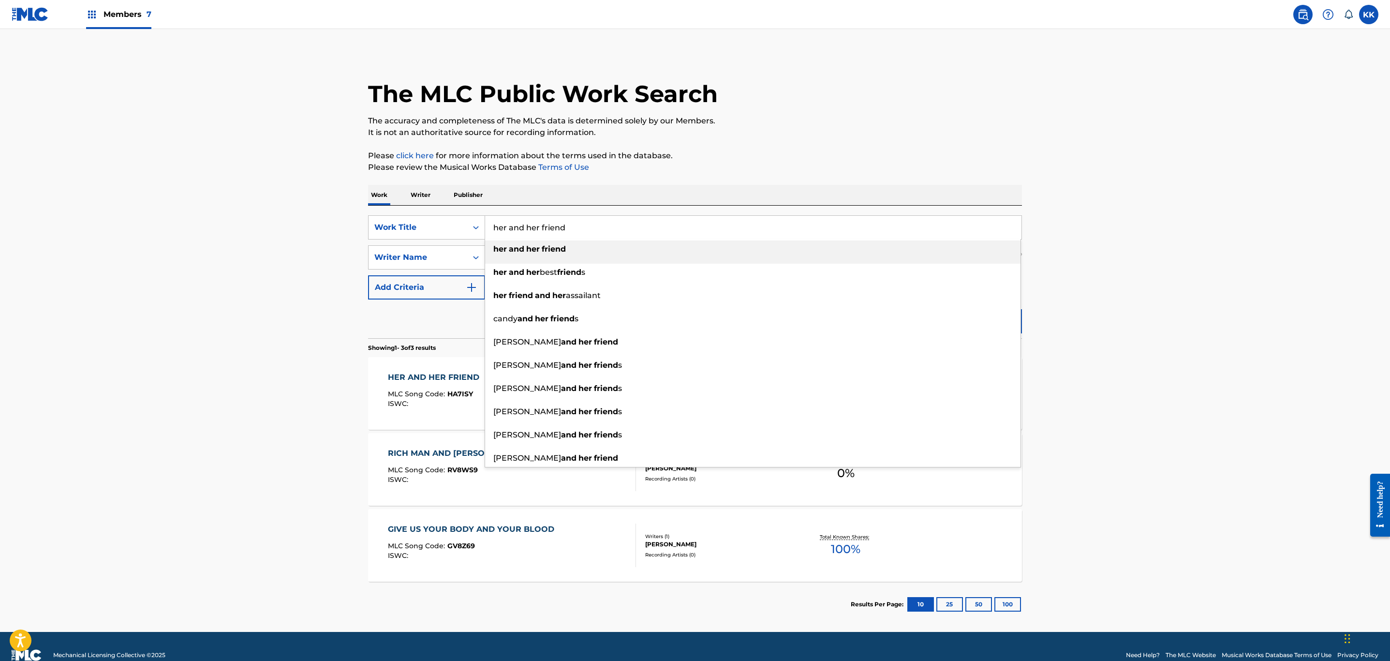
paste input "TILL YOU TELL ME TO LEAVE"
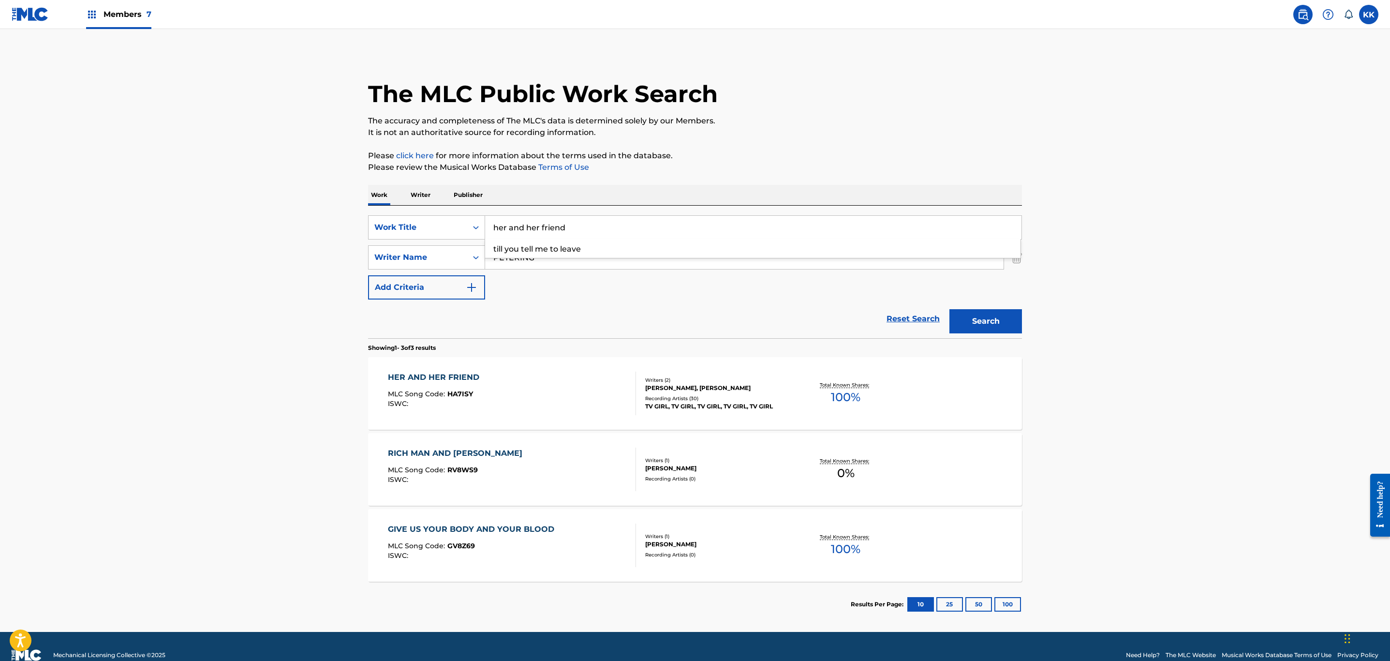
drag, startPoint x: 640, startPoint y: 225, endPoint x: 262, endPoint y: 225, distance: 378.6
click at [262, 225] on main "The MLC Public Work Search The accuracy and completeness of The MLC's data is d…" at bounding box center [695, 330] width 1390 height 602
paste input "TILL YOU TELL ME TO LEAVE"
type input "TILL YOU TELL ME TO LEAVE"
click at [877, 118] on p "The accuracy and completeness of The MLC's data is determined solely by our Mem…" at bounding box center [695, 121] width 654 height 12
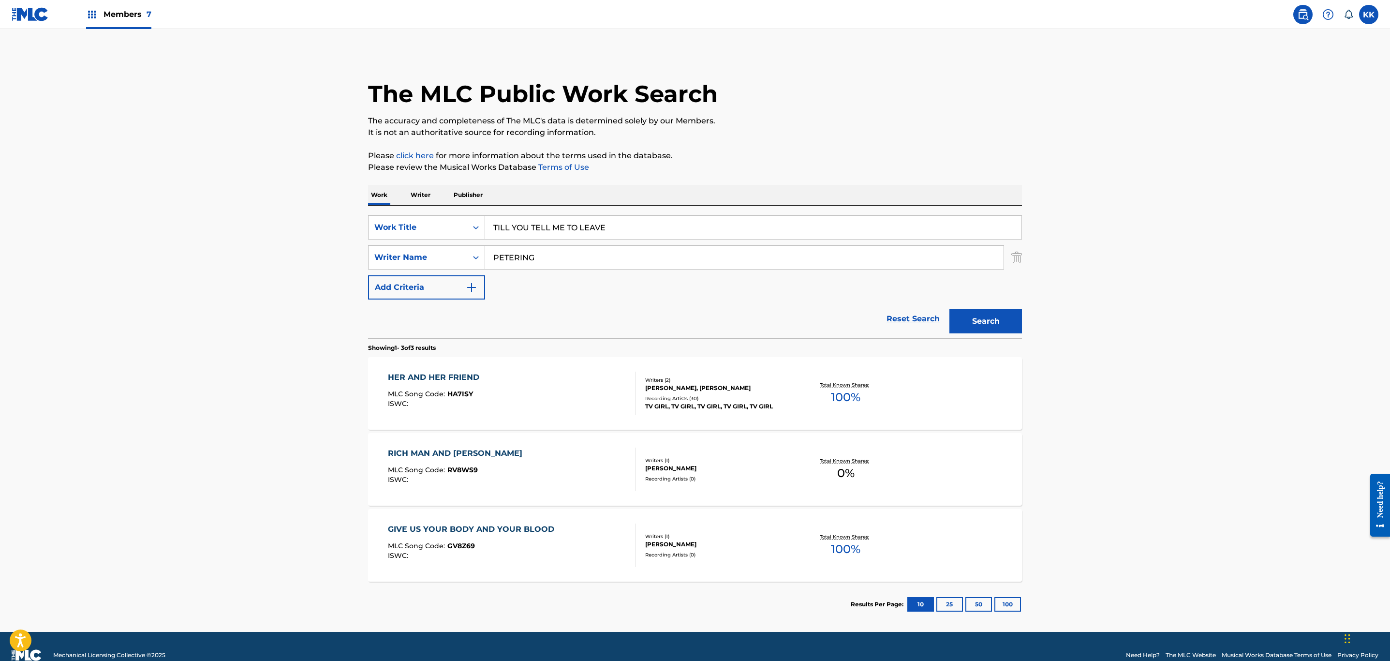
click at [1002, 321] on button "Search" at bounding box center [985, 321] width 73 height 24
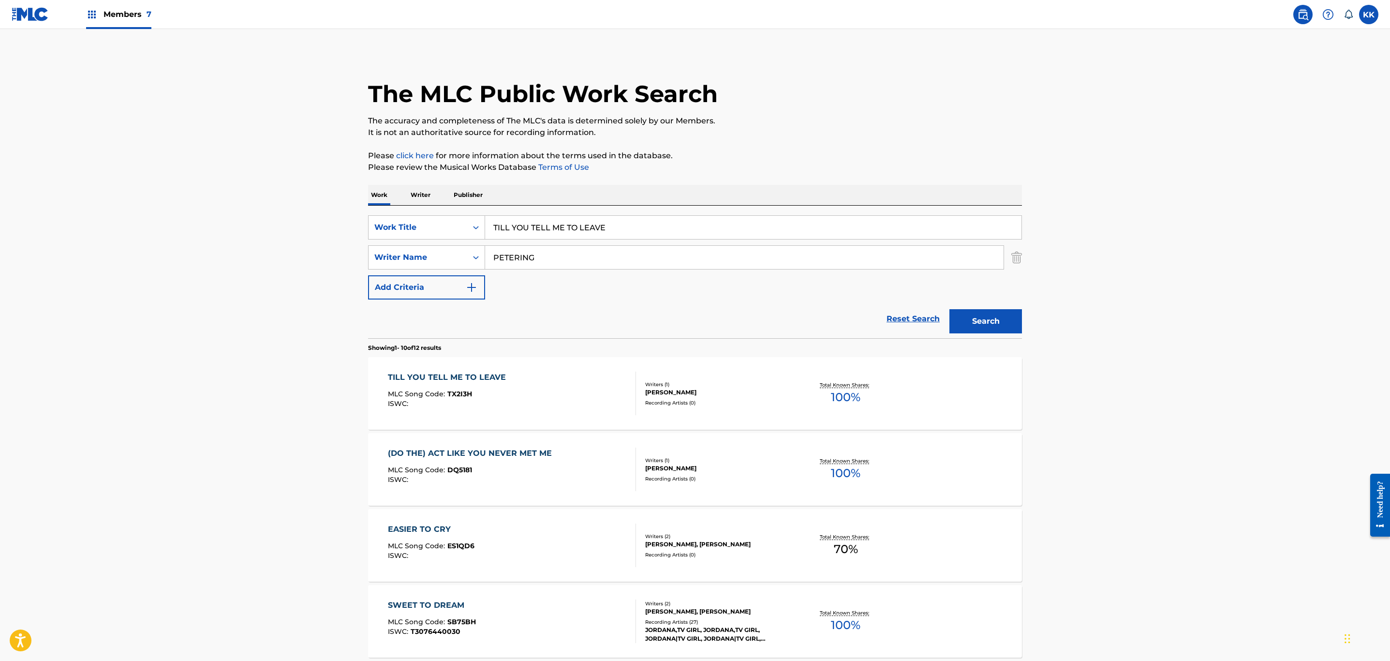
click at [573, 400] on div "TILL YOU TELL ME TO LEAVE MLC Song Code : TX2I3H ISWC :" at bounding box center [512, 393] width 249 height 44
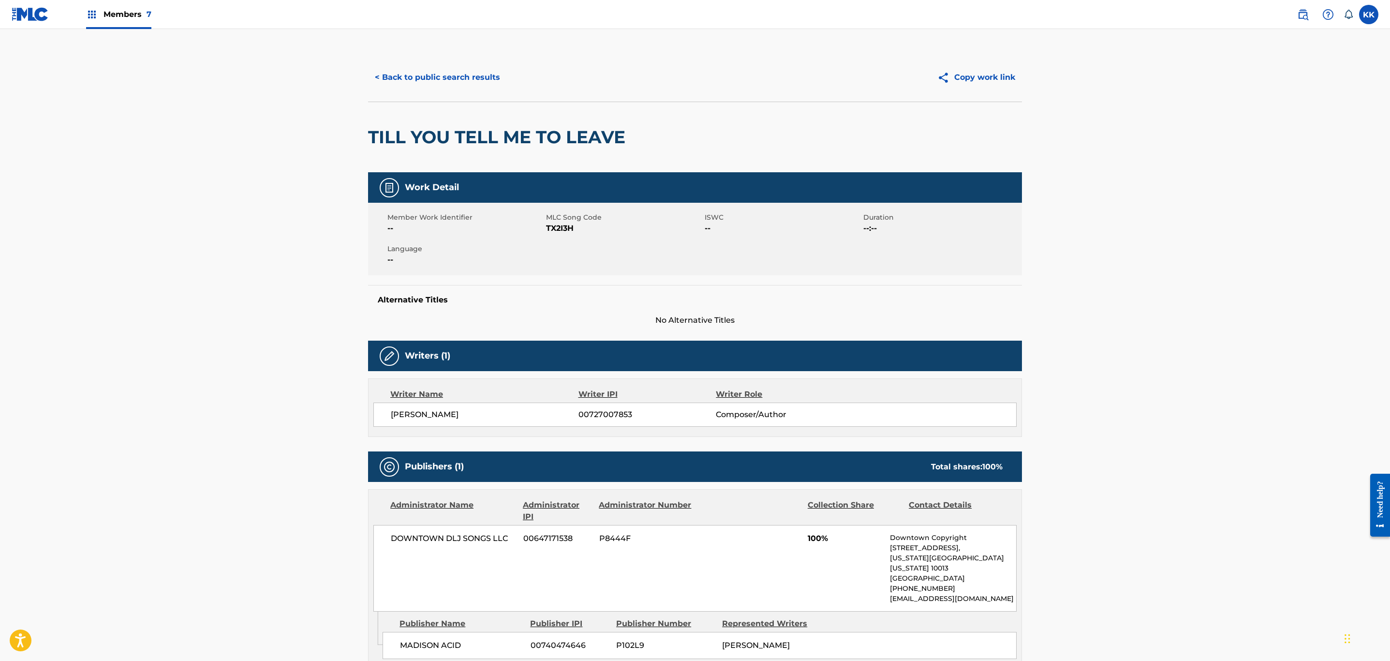
click at [558, 228] on span "TX2I3H" at bounding box center [624, 228] width 156 height 12
copy span "TX2I3H"
click at [439, 74] on button "< Back to public search results" at bounding box center [437, 77] width 139 height 24
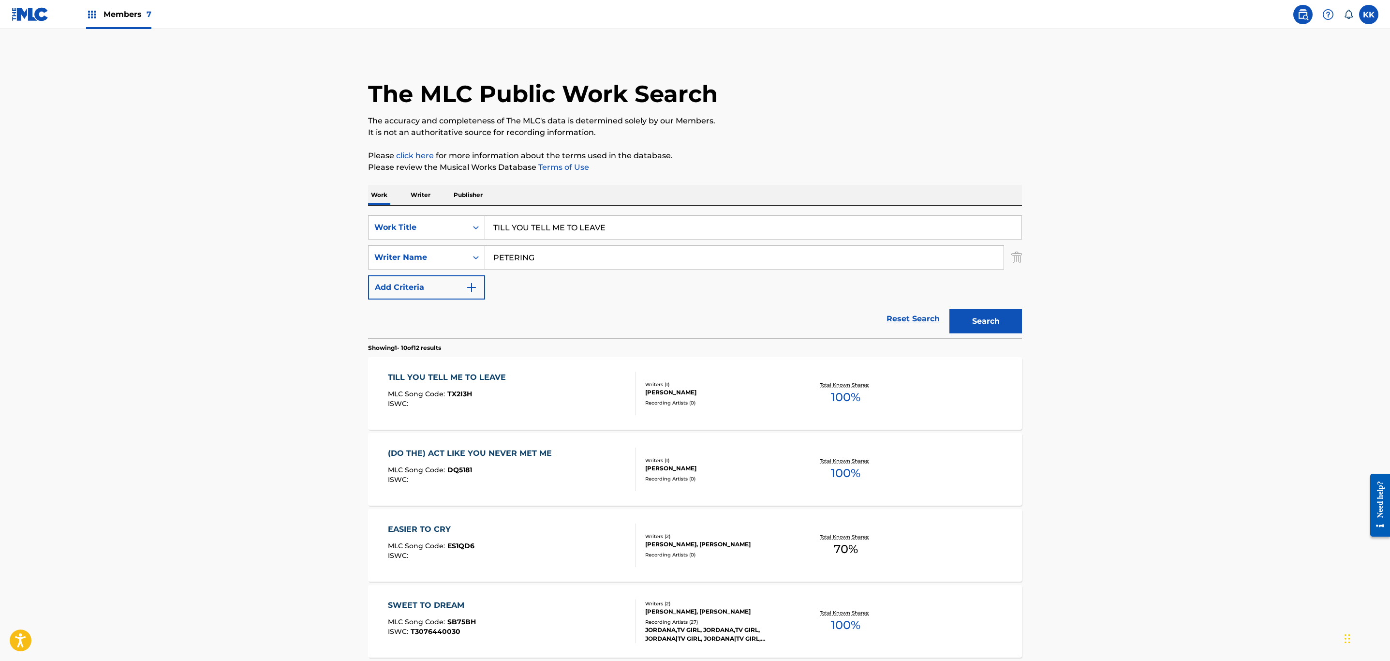
drag, startPoint x: 648, startPoint y: 227, endPoint x: 215, endPoint y: 225, distance: 433.3
click at [213, 224] on main "The MLC Public Work Search The accuracy and completeness of The MLC's data is d…" at bounding box center [695, 598] width 1390 height 1138
paste input "[PERSON_NAME]"
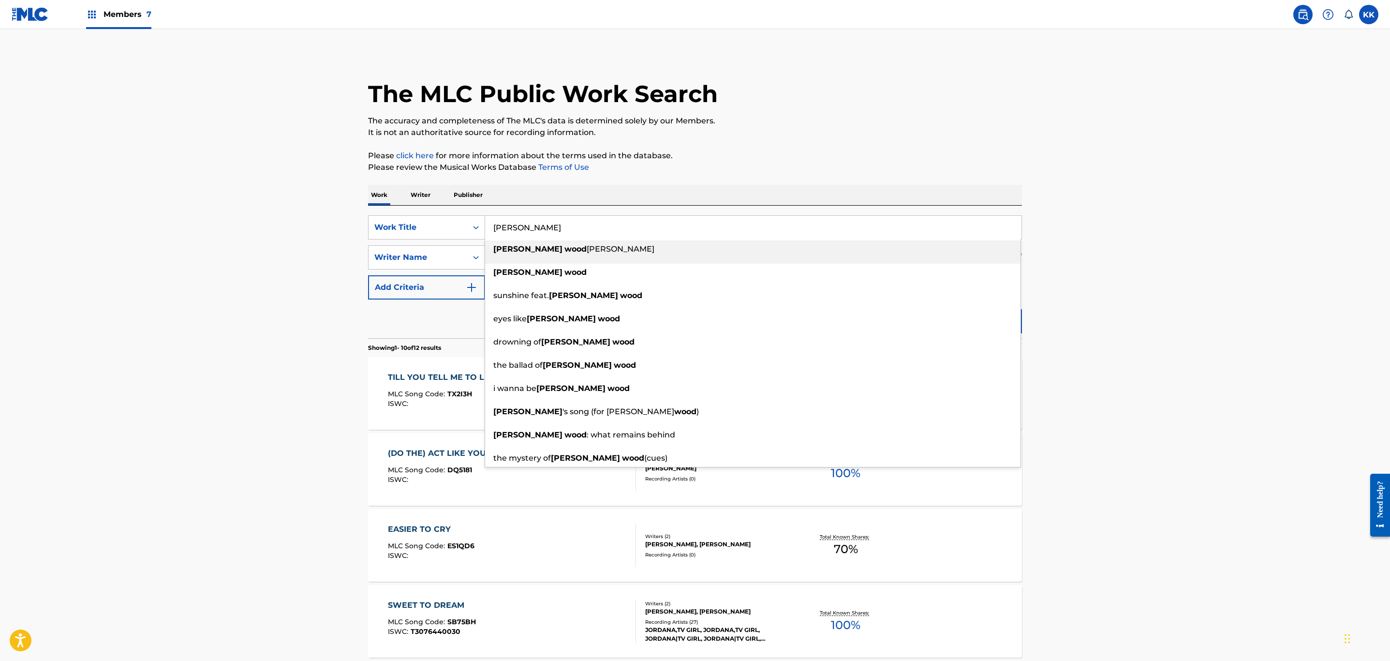
type input "[PERSON_NAME]"
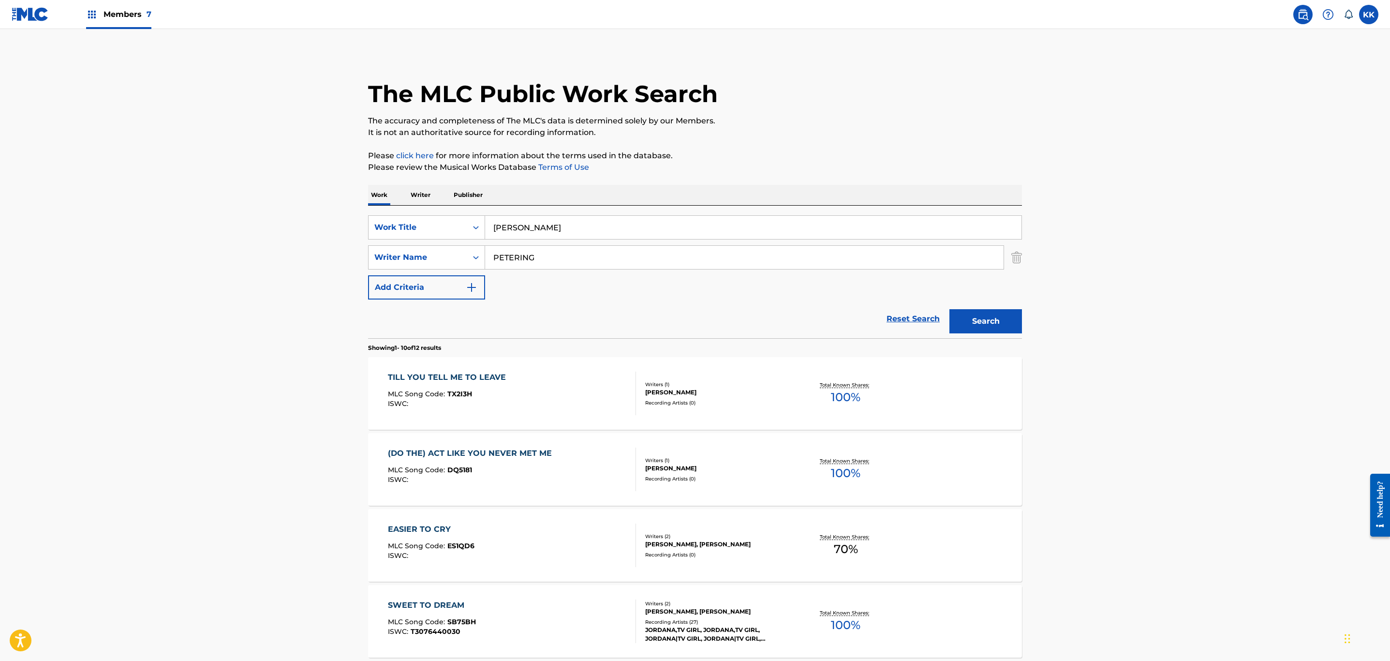
click at [1197, 81] on main "The MLC Public Work Search The accuracy and completeness of The MLC's data is d…" at bounding box center [695, 598] width 1390 height 1138
click at [984, 324] on button "Search" at bounding box center [985, 321] width 73 height 24
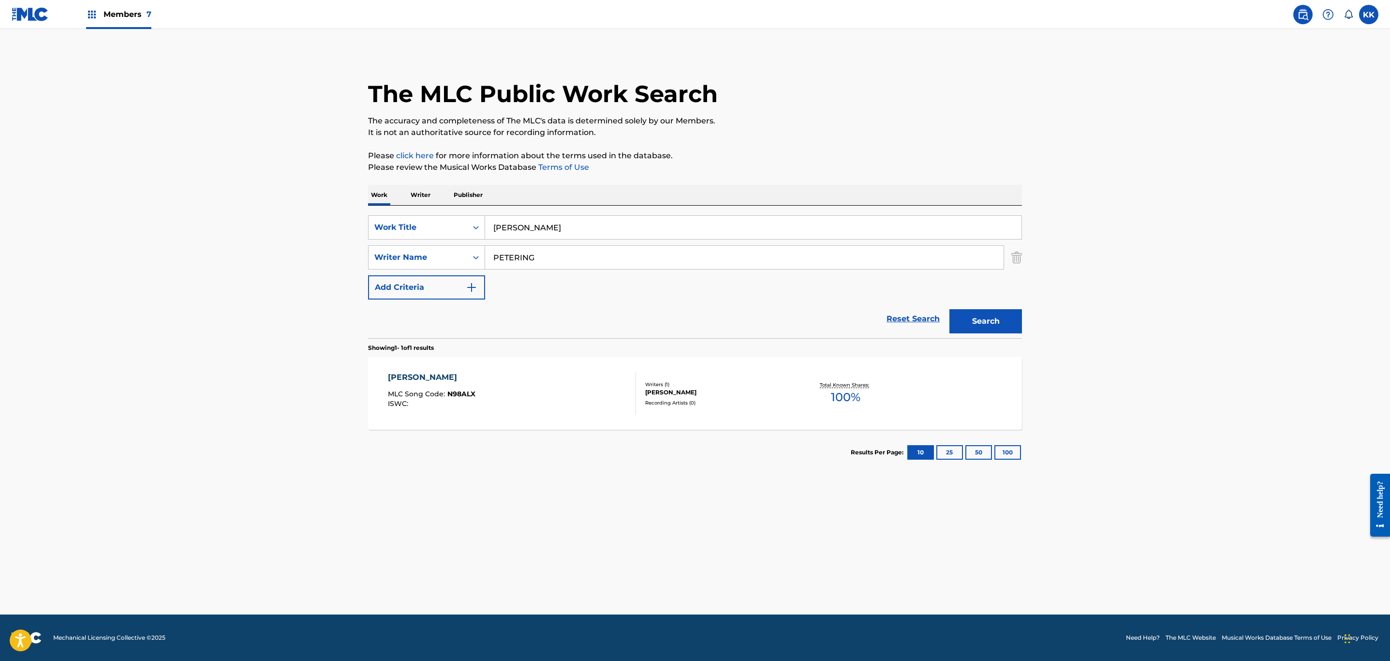
click at [610, 397] on div "[PERSON_NAME] MLC Song Code : N98ALX ISWC :" at bounding box center [512, 393] width 249 height 44
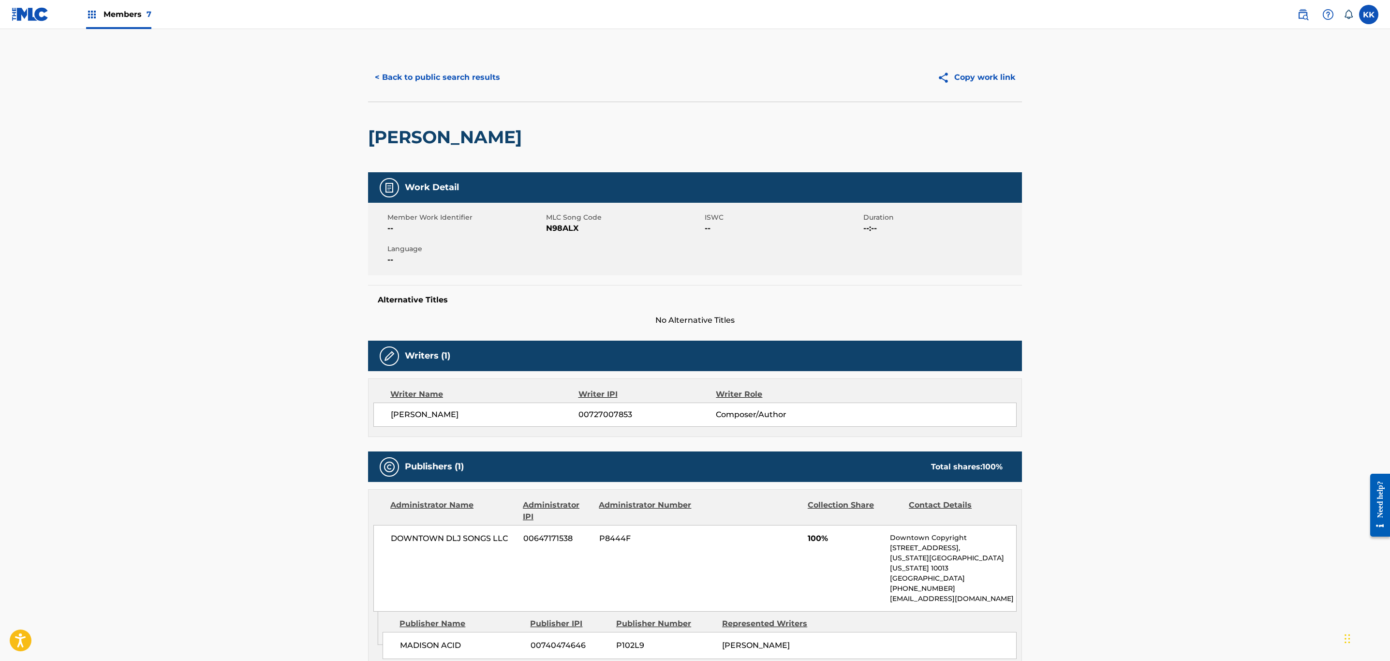
click at [556, 231] on span "N98ALX" at bounding box center [624, 228] width 156 height 12
copy span "N98ALX"
